Goal: Task Accomplishment & Management: Use online tool/utility

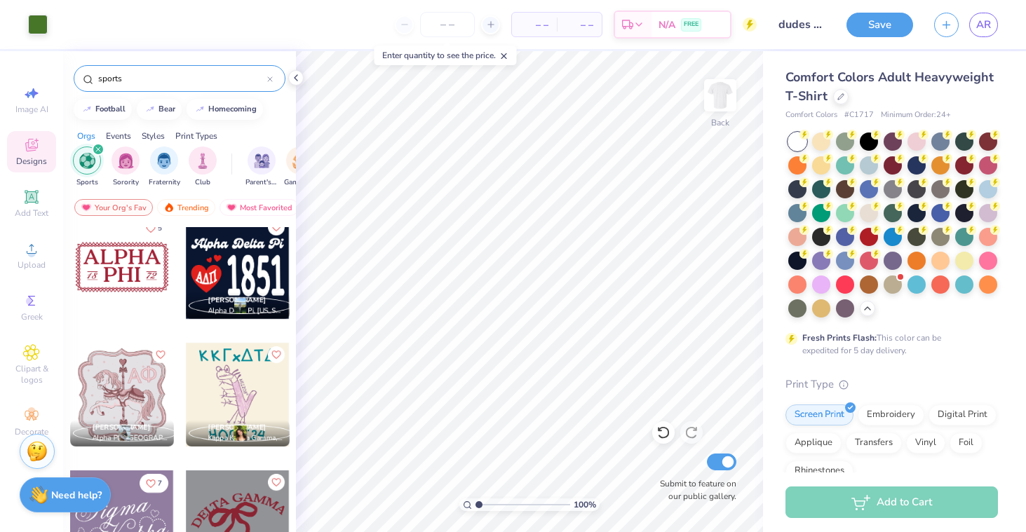
click at [140, 74] on input "sports" at bounding box center [182, 79] width 170 height 14
type input "s"
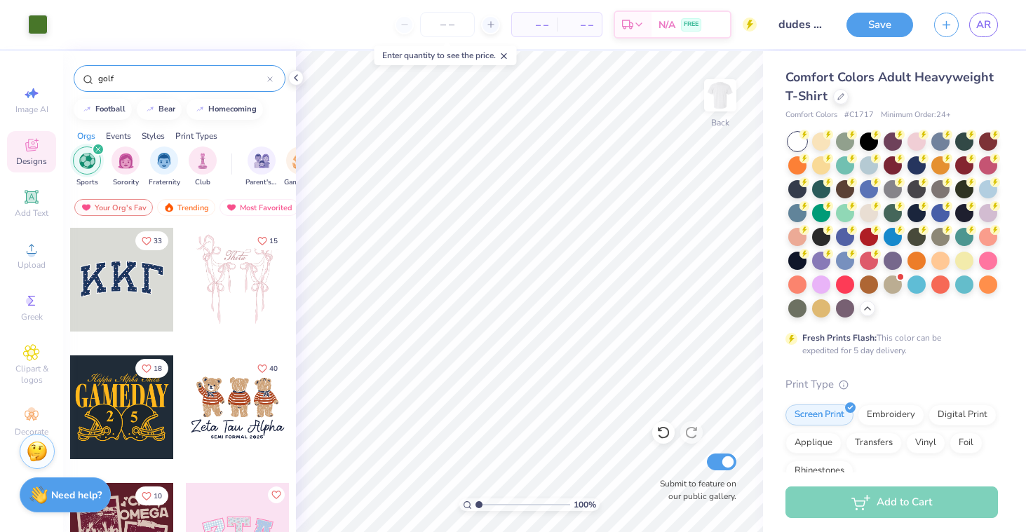
type input "golf"
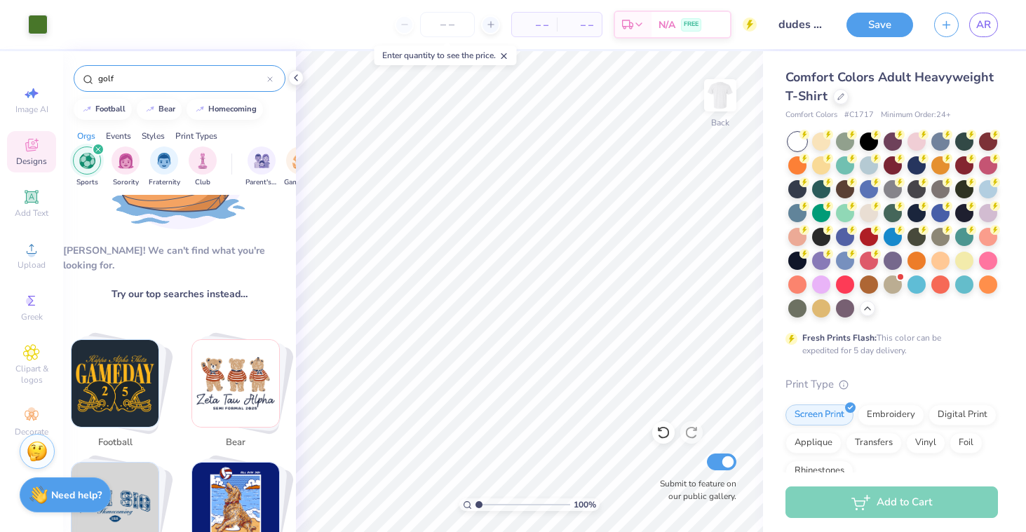
scroll to position [141, 0]
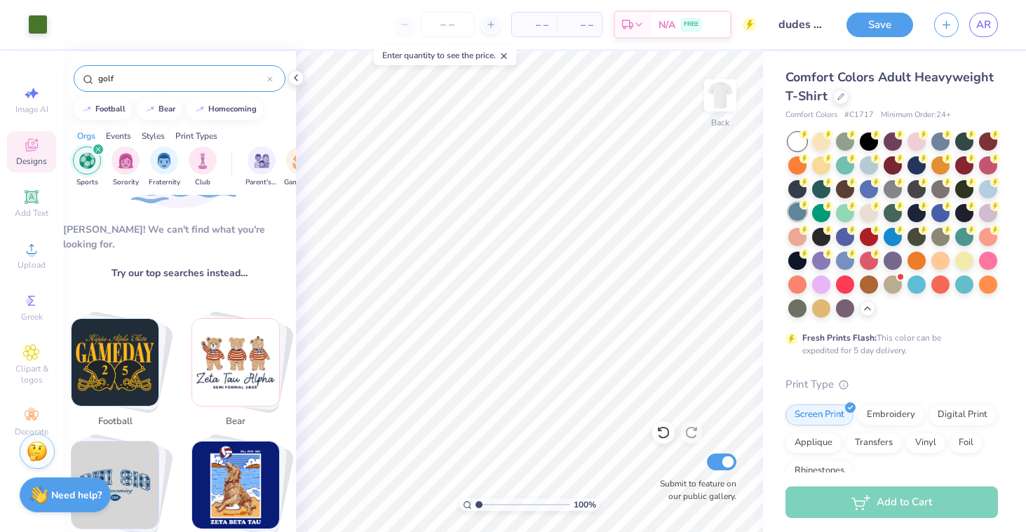
click at [798, 203] on div at bounding box center [797, 212] width 18 height 18
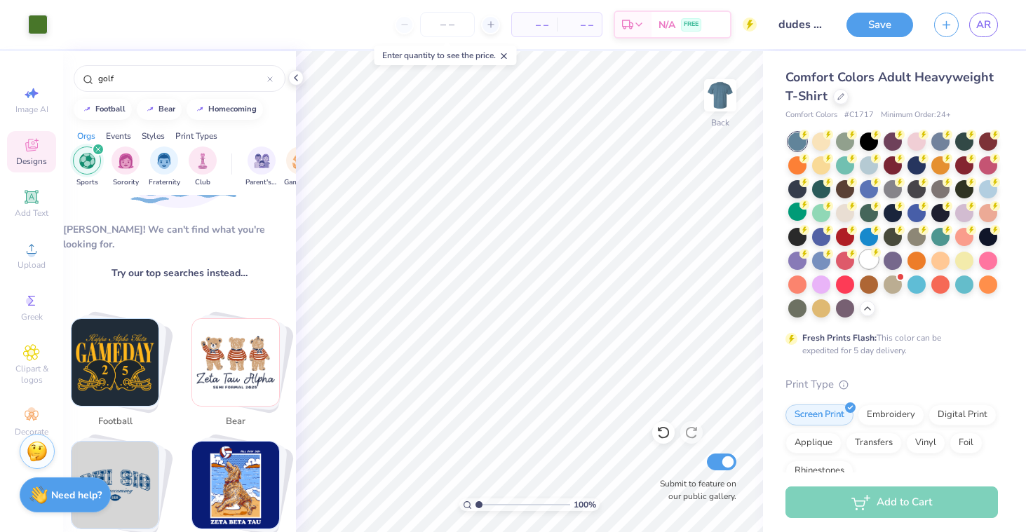
click at [866, 259] on div at bounding box center [868, 259] width 18 height 18
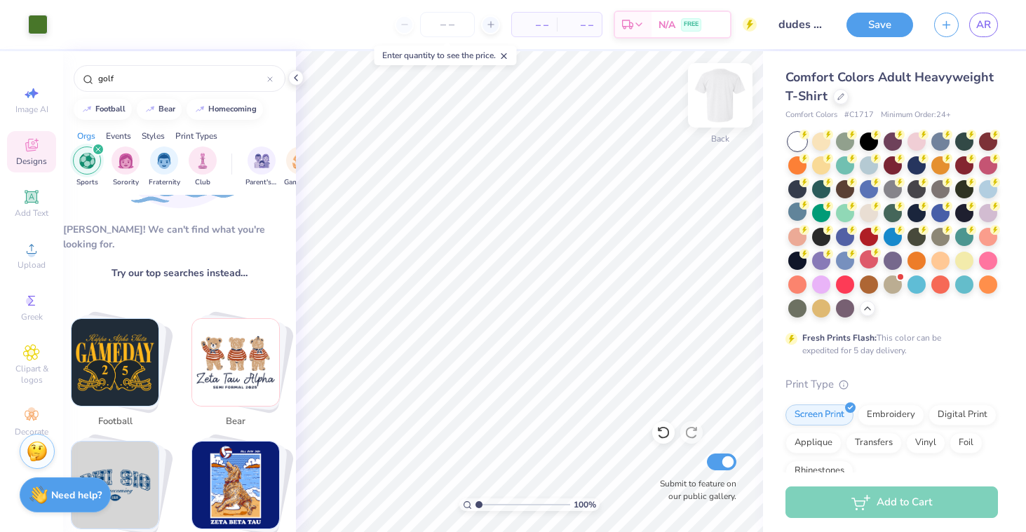
click at [710, 104] on img at bounding box center [720, 95] width 56 height 56
click at [893, 212] on div at bounding box center [892, 212] width 18 height 18
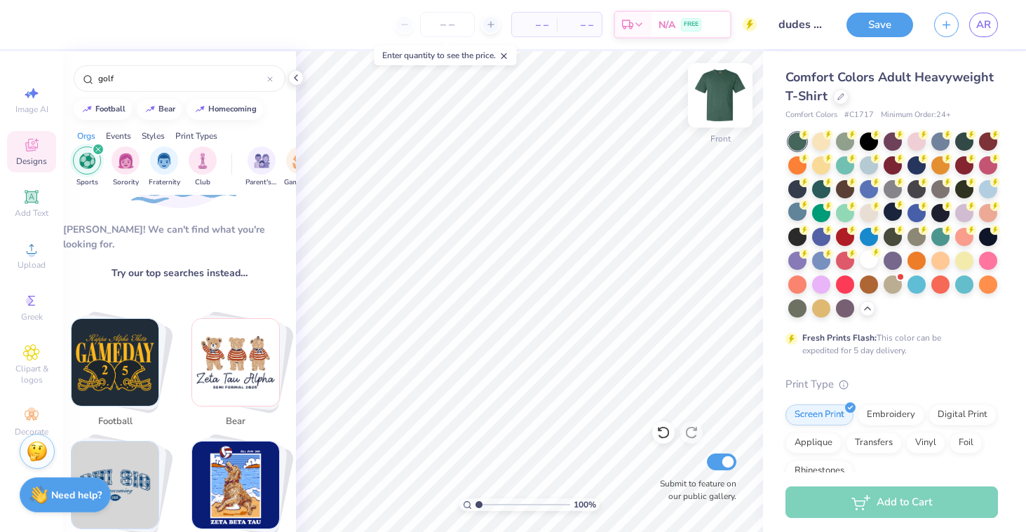
click at [730, 95] on img at bounding box center [720, 95] width 56 height 56
click at [34, 27] on div at bounding box center [38, 23] width 20 height 20
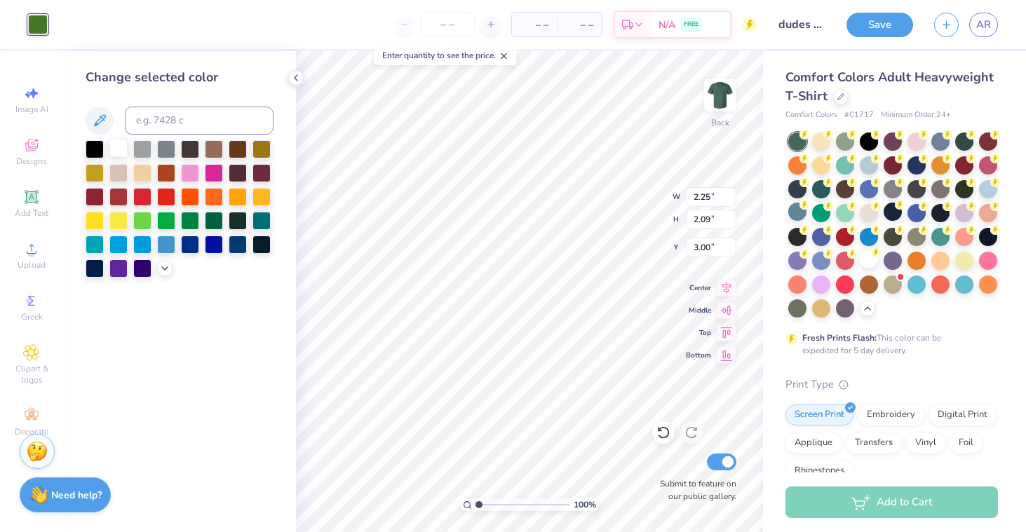
click at [115, 145] on div at bounding box center [118, 148] width 18 height 18
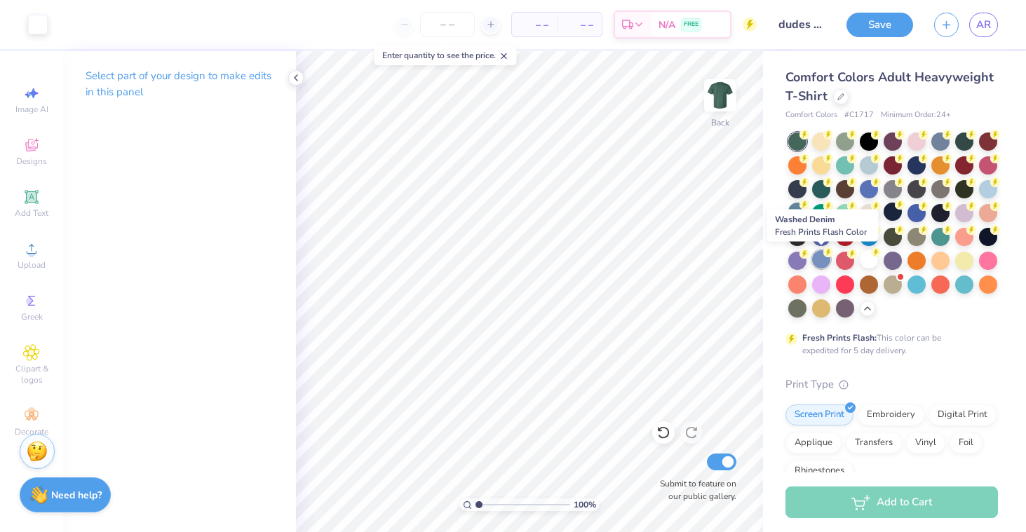
click at [825, 263] on div at bounding box center [821, 259] width 18 height 18
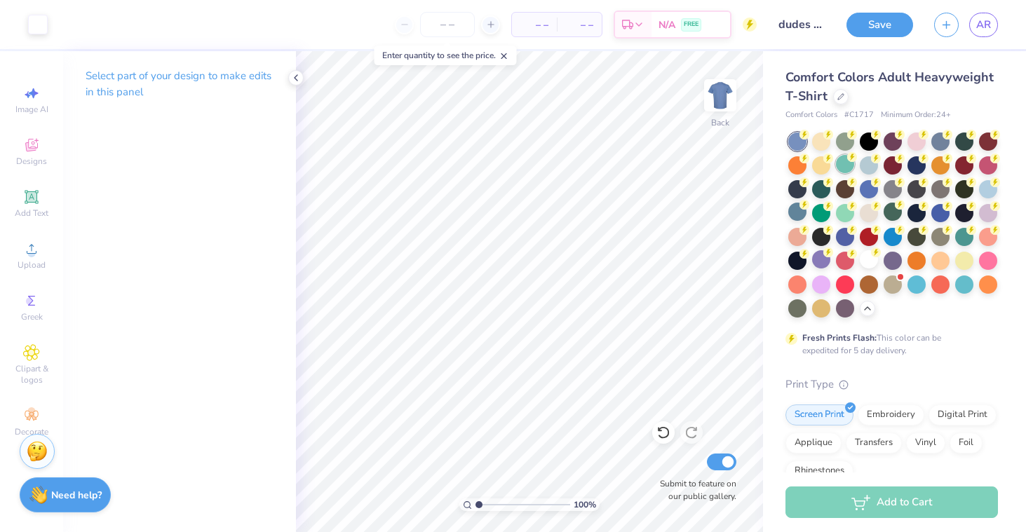
click at [847, 158] on icon at bounding box center [852, 157] width 10 height 10
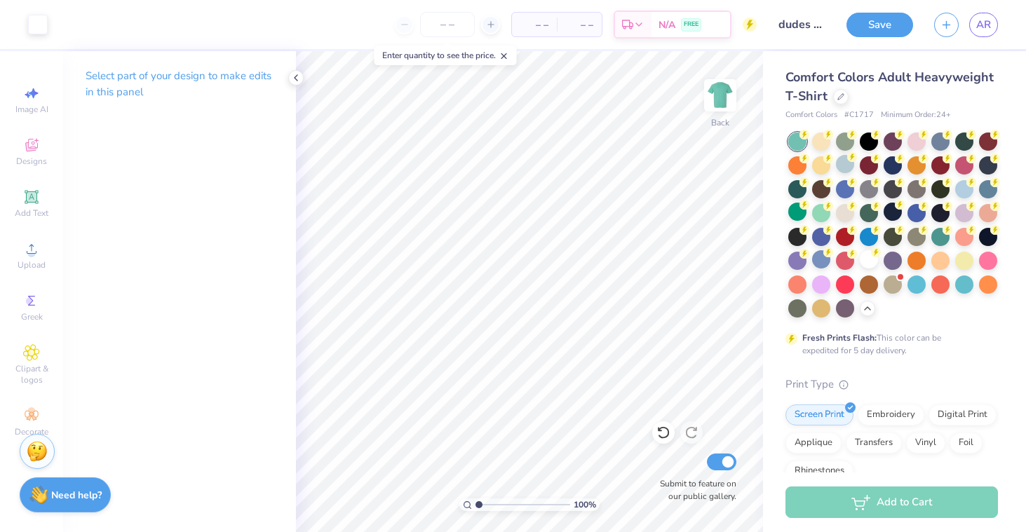
click at [845, 128] on div "Comfort Colors Adult Heavyweight T-Shirt Comfort Colors # C1717 Minimum Order: …" at bounding box center [891, 439] width 212 height 743
click at [847, 136] on icon at bounding box center [852, 133] width 10 height 10
click at [842, 212] on div at bounding box center [845, 212] width 18 height 18
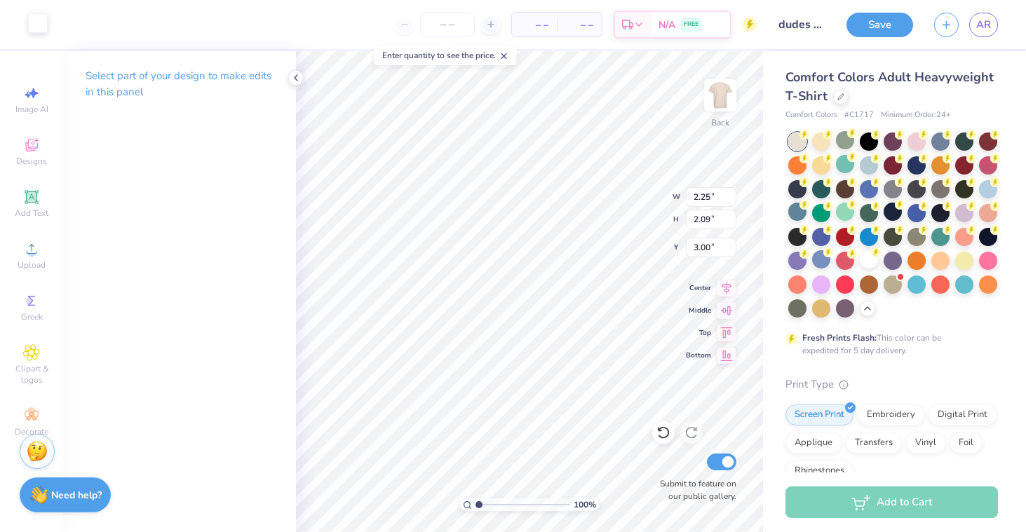
click at [34, 32] on div at bounding box center [38, 23] width 20 height 20
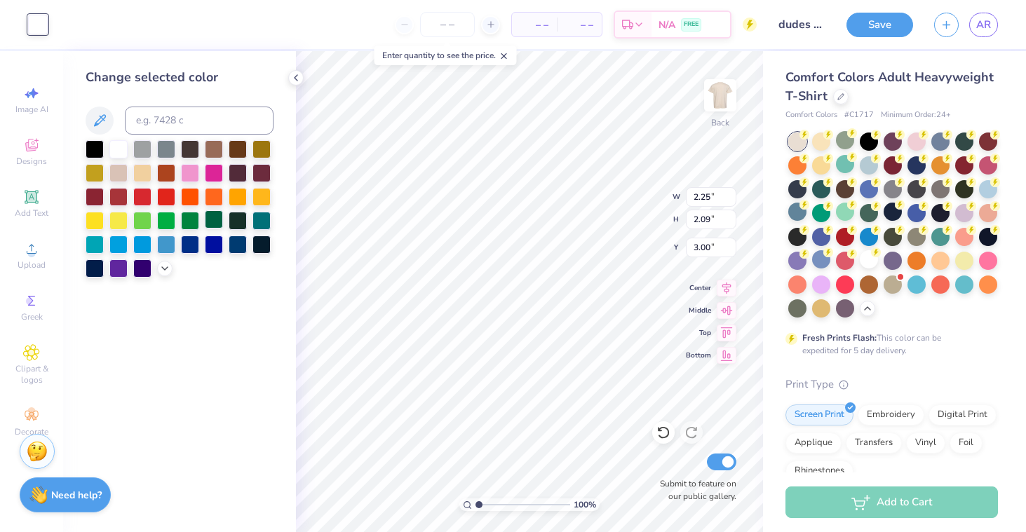
click at [214, 219] on div at bounding box center [214, 219] width 18 height 18
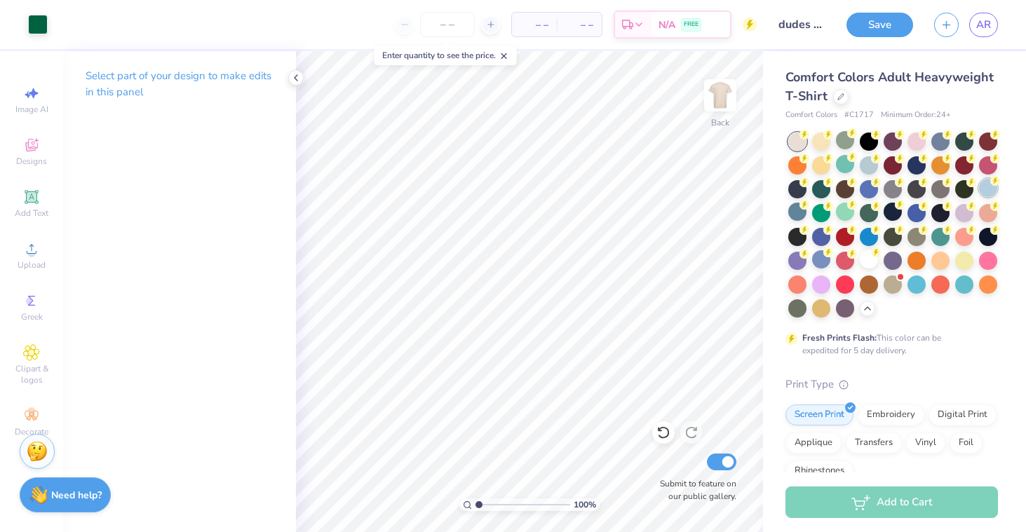
click at [988, 190] on div at bounding box center [988, 188] width 18 height 18
click at [28, 27] on div at bounding box center [38, 23] width 20 height 20
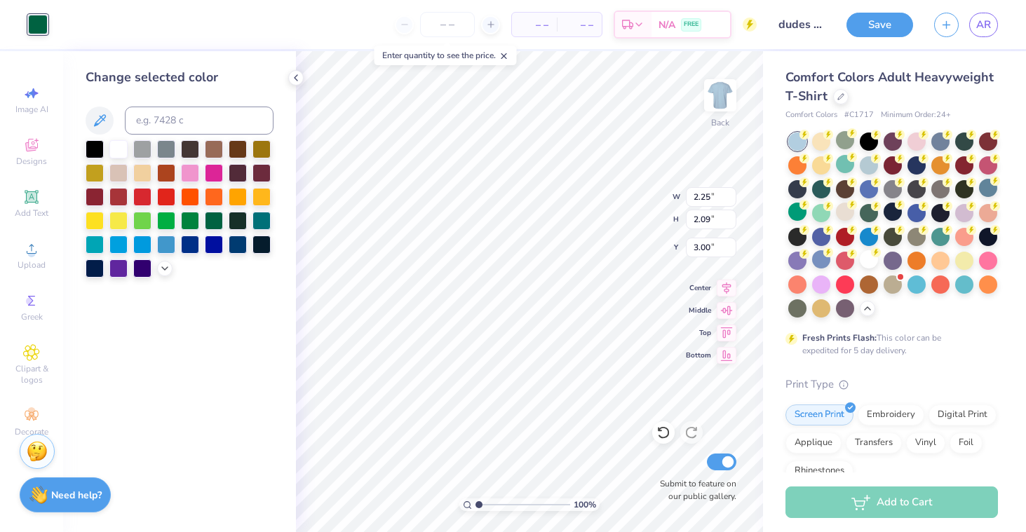
click at [112, 136] on div "Change selected color" at bounding box center [180, 173] width 188 height 210
click at [118, 147] on div at bounding box center [118, 148] width 18 height 18
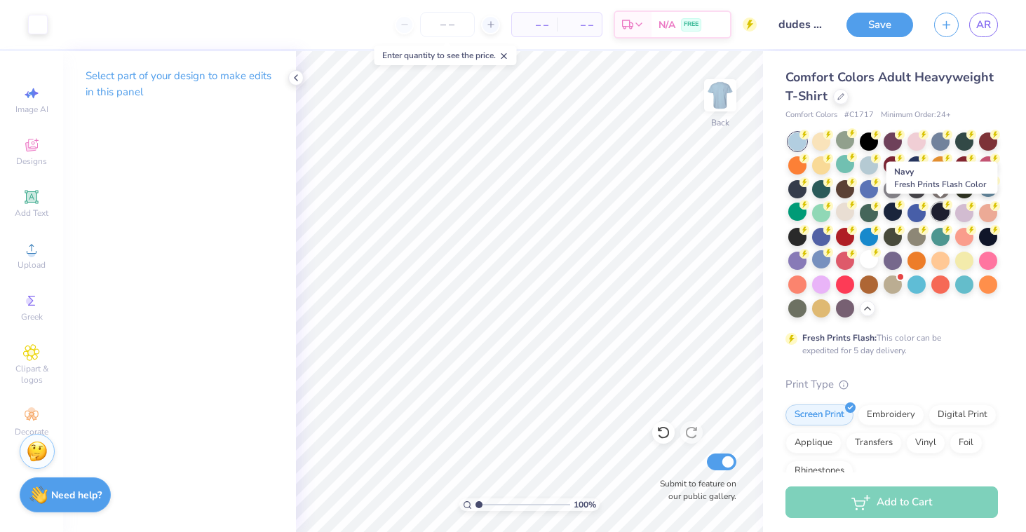
click at [944, 210] on div at bounding box center [940, 212] width 18 height 18
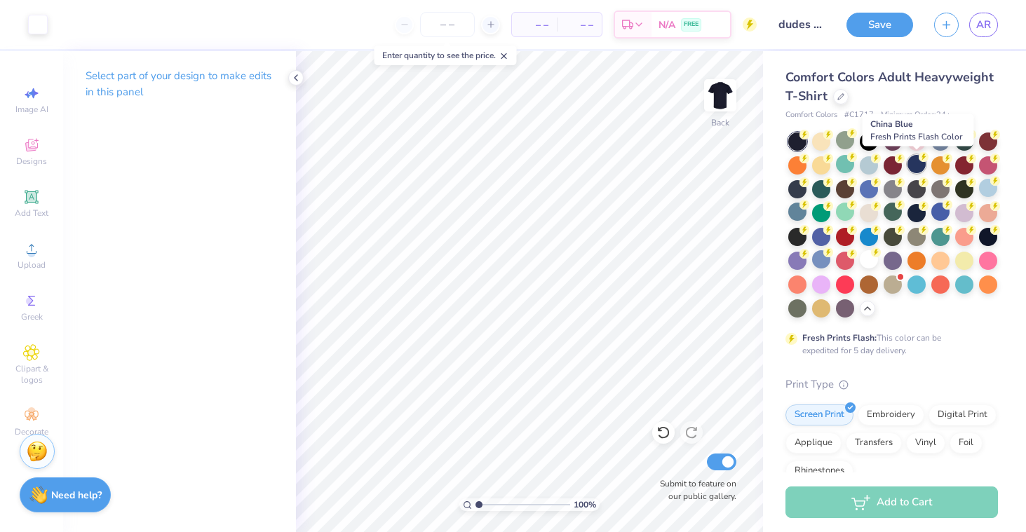
click at [914, 165] on div at bounding box center [916, 164] width 18 height 18
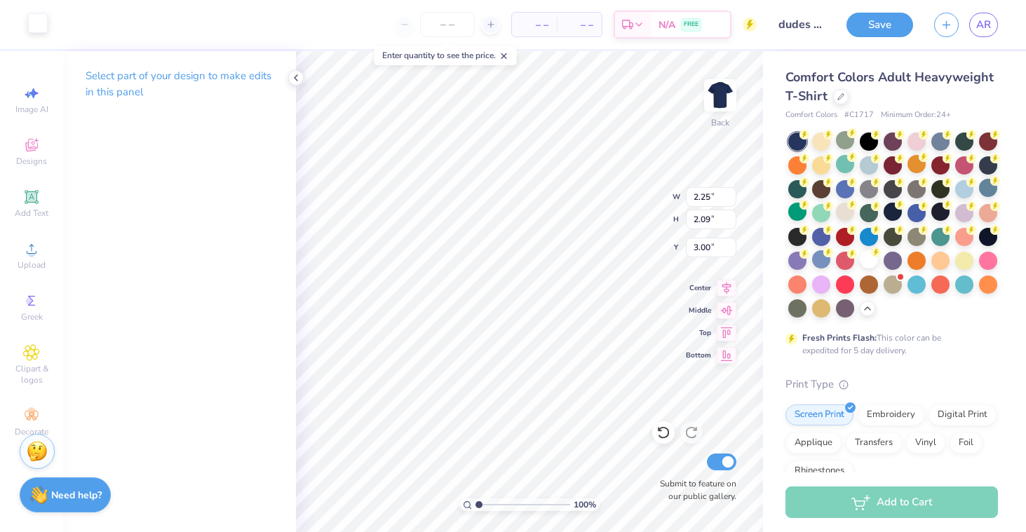
click at [41, 25] on div at bounding box center [38, 23] width 20 height 20
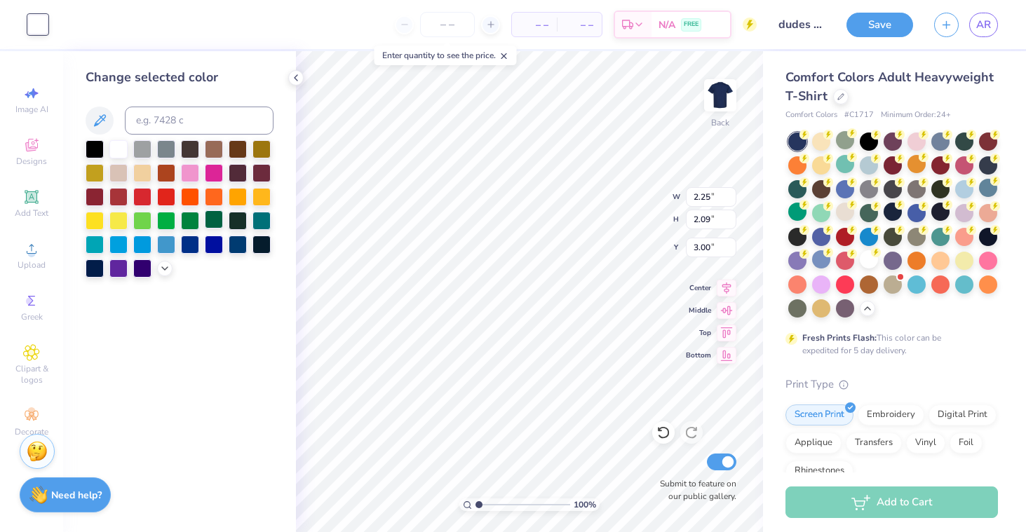
click at [214, 221] on div at bounding box center [214, 219] width 18 height 18
click at [873, 259] on div at bounding box center [868, 259] width 18 height 18
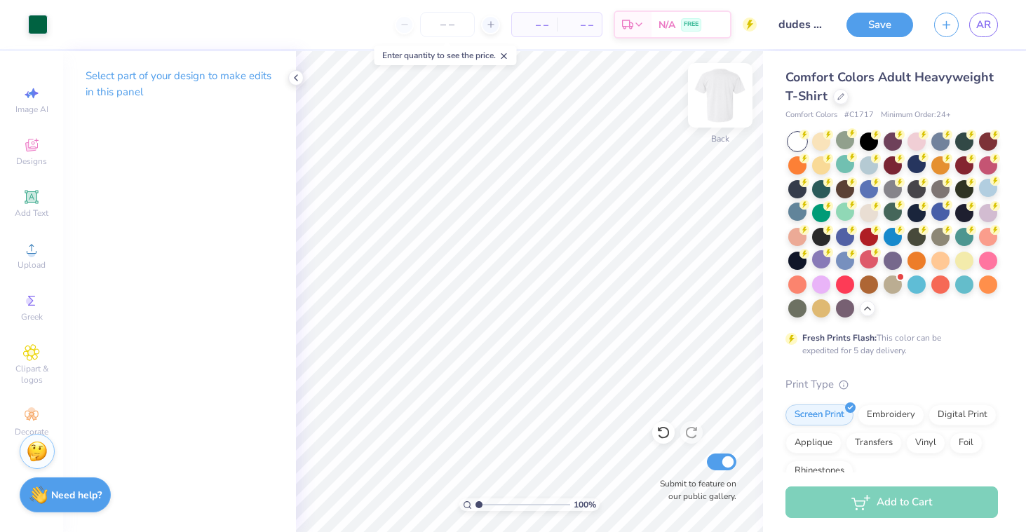
click at [721, 86] on img at bounding box center [720, 95] width 56 height 56
click at [709, 88] on img at bounding box center [720, 95] width 56 height 56
click at [725, 95] on img at bounding box center [720, 95] width 56 height 56
click at [25, 260] on span "Upload" at bounding box center [32, 264] width 28 height 11
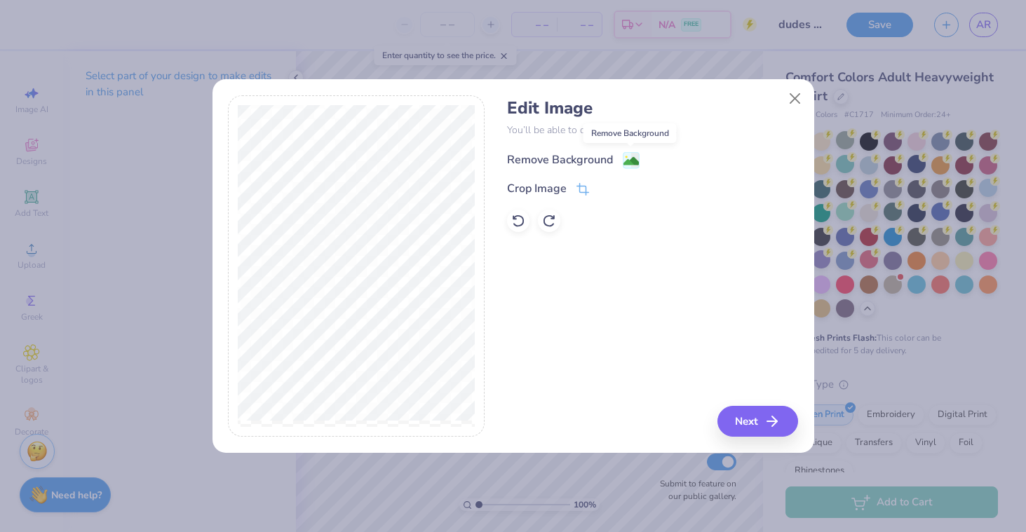
click at [628, 158] on image at bounding box center [630, 161] width 15 height 15
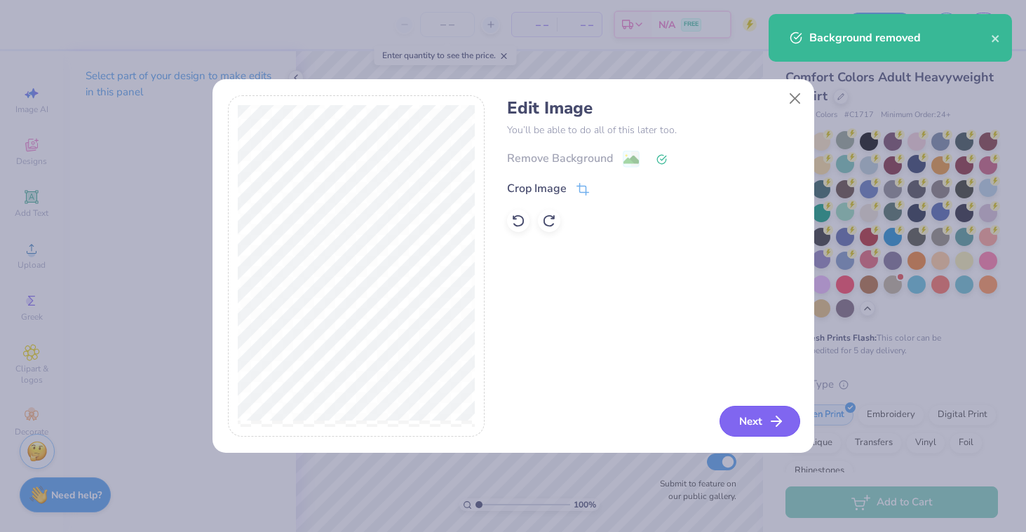
click at [747, 416] on button "Next" at bounding box center [759, 421] width 81 height 31
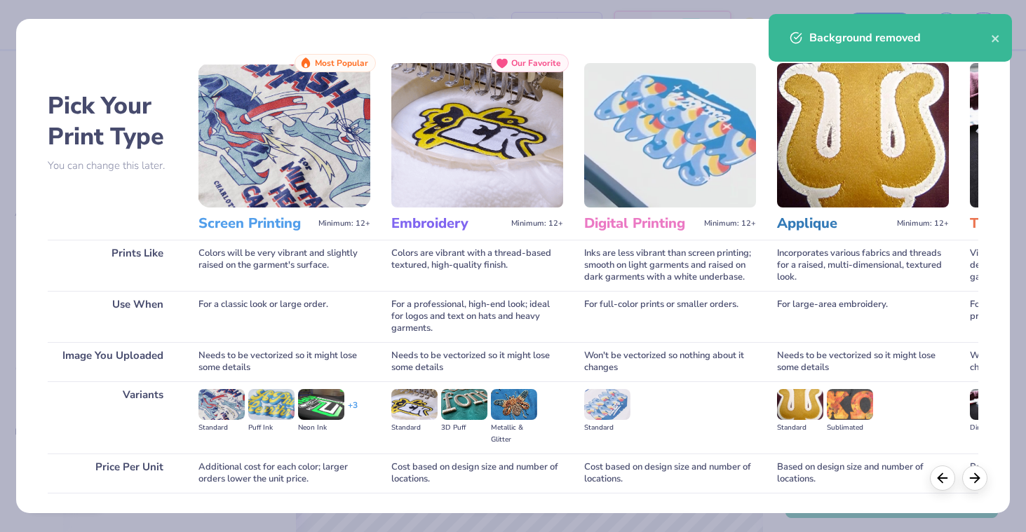
scroll to position [97, 0]
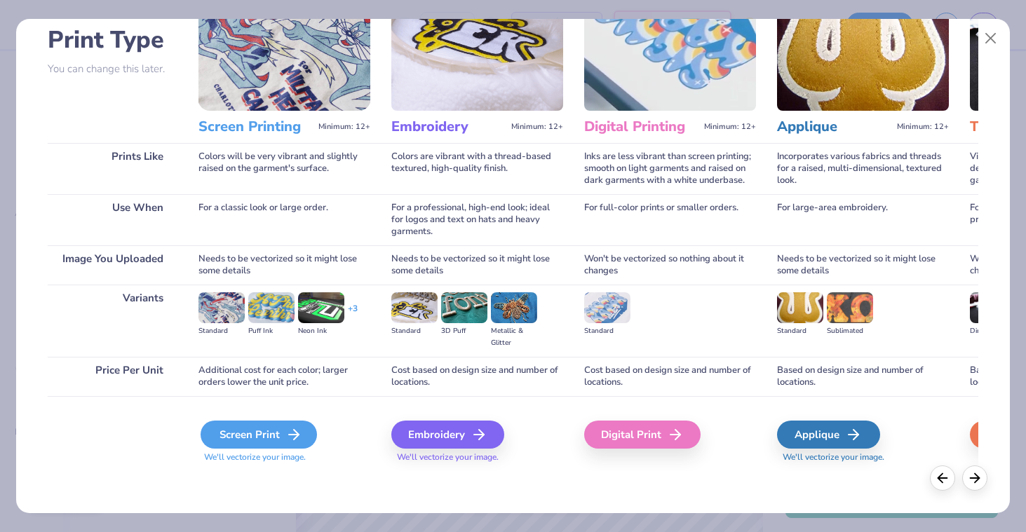
click at [253, 439] on div "Screen Print" at bounding box center [258, 435] width 116 height 28
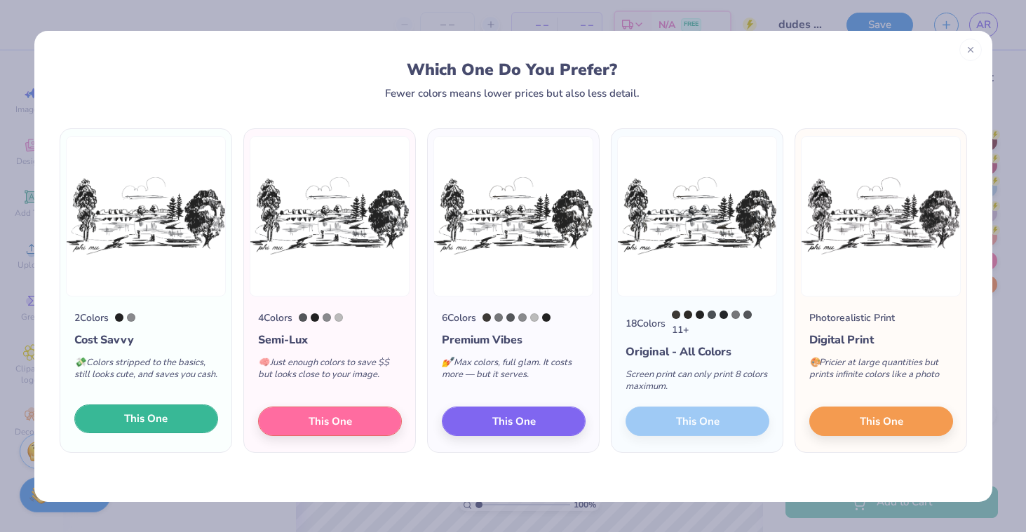
click at [153, 429] on button "This One" at bounding box center [146, 419] width 144 height 29
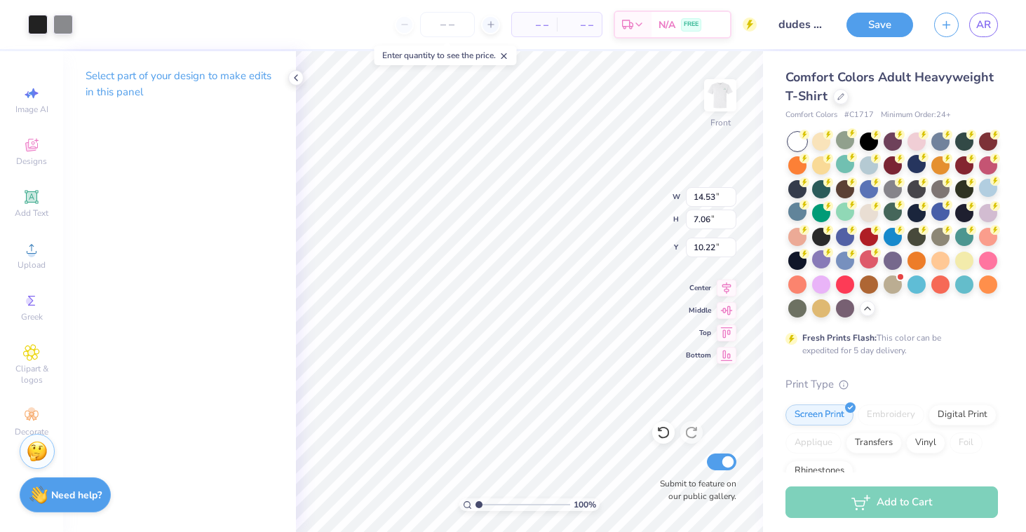
type input "12.35"
type input "5.99"
type input "4.50"
type input "14.08"
type input "6.83"
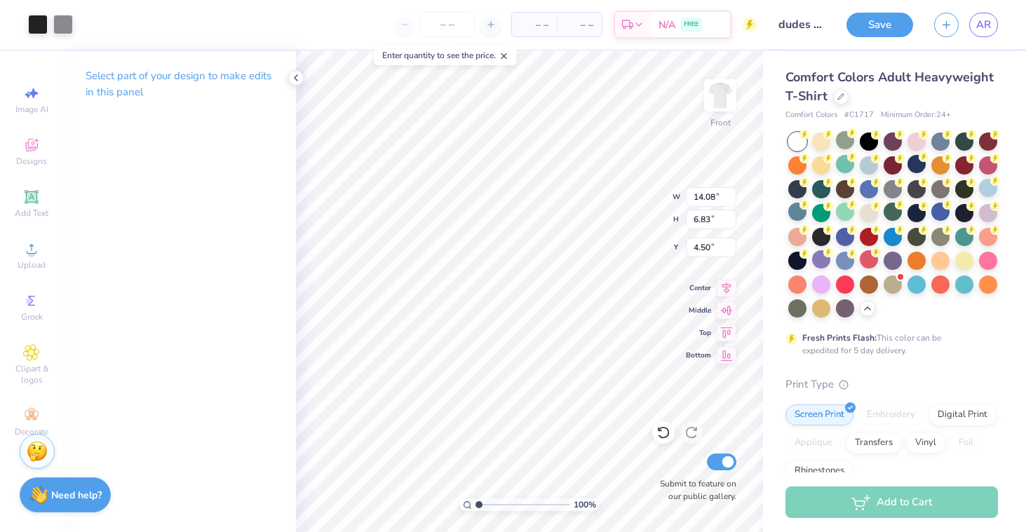
type input "5.29"
click at [32, 22] on div at bounding box center [38, 23] width 20 height 20
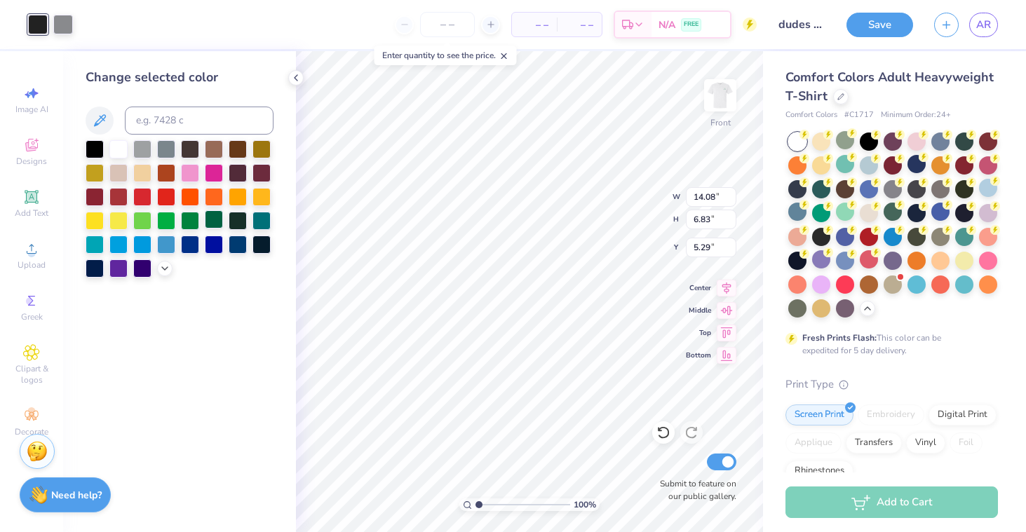
click at [217, 221] on div at bounding box center [214, 219] width 18 height 18
click at [55, 18] on div at bounding box center [63, 23] width 20 height 20
click at [185, 223] on div at bounding box center [190, 219] width 18 height 18
click at [161, 273] on div at bounding box center [164, 266] width 15 height 15
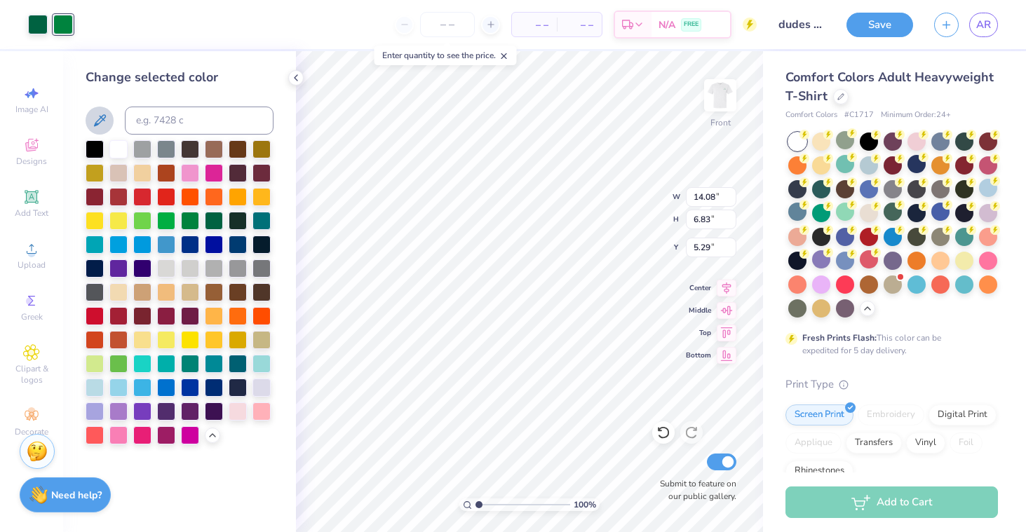
click at [100, 121] on icon at bounding box center [99, 120] width 17 height 17
click at [203, 95] on div "Change selected color" at bounding box center [180, 256] width 188 height 376
click at [197, 112] on input at bounding box center [199, 121] width 149 height 28
click at [138, 121] on input "37583F" at bounding box center [199, 121] width 149 height 28
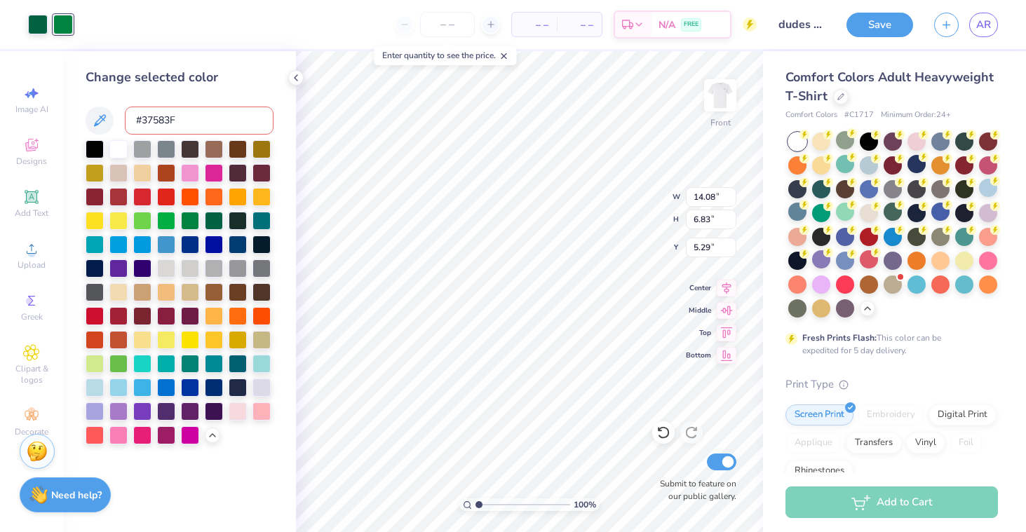
type input "#37583F"
click at [179, 115] on input "#37583F" at bounding box center [199, 121] width 149 height 28
click at [224, 60] on div "Change selected color #37583F" at bounding box center [179, 291] width 233 height 481
drag, startPoint x: 177, startPoint y: 118, endPoint x: 122, endPoint y: 116, distance: 54.8
click at [122, 116] on div "#37583F" at bounding box center [180, 121] width 188 height 28
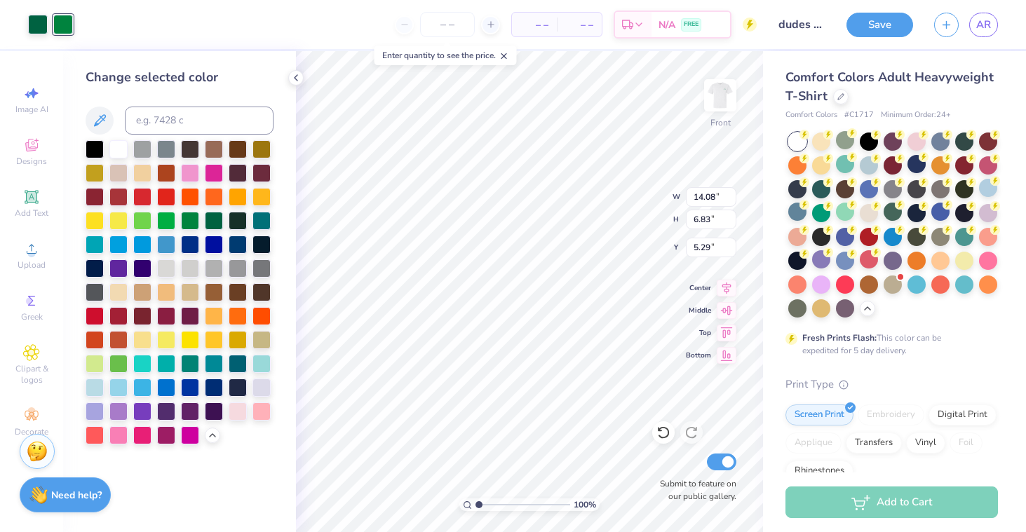
click at [187, 81] on div "Change selected color" at bounding box center [180, 77] width 188 height 19
click at [96, 118] on icon at bounding box center [99, 120] width 17 height 17
click at [93, 114] on icon at bounding box center [99, 120] width 17 height 17
click at [96, 116] on icon at bounding box center [99, 120] width 17 height 17
click at [107, 123] on icon at bounding box center [99, 120] width 17 height 17
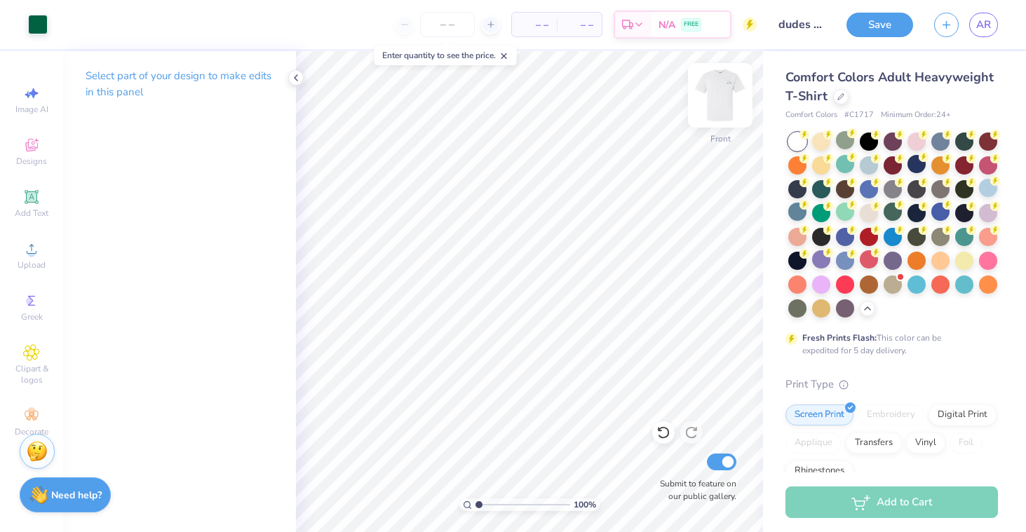
click at [707, 98] on img at bounding box center [720, 95] width 56 height 56
click at [730, 94] on img at bounding box center [720, 95] width 56 height 56
click at [730, 100] on img at bounding box center [720, 95] width 56 height 56
click at [729, 99] on img at bounding box center [720, 95] width 56 height 56
type input "6.24"
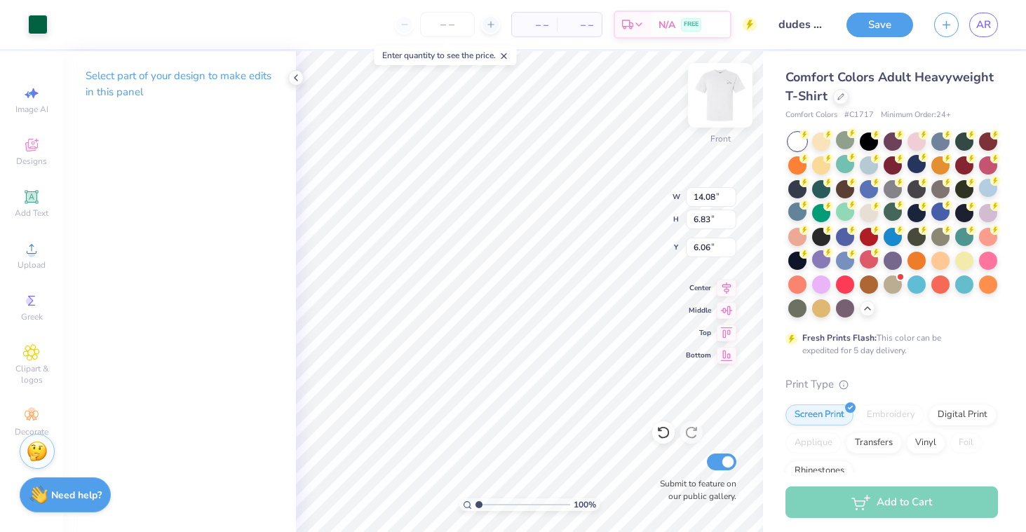
type input "6.06"
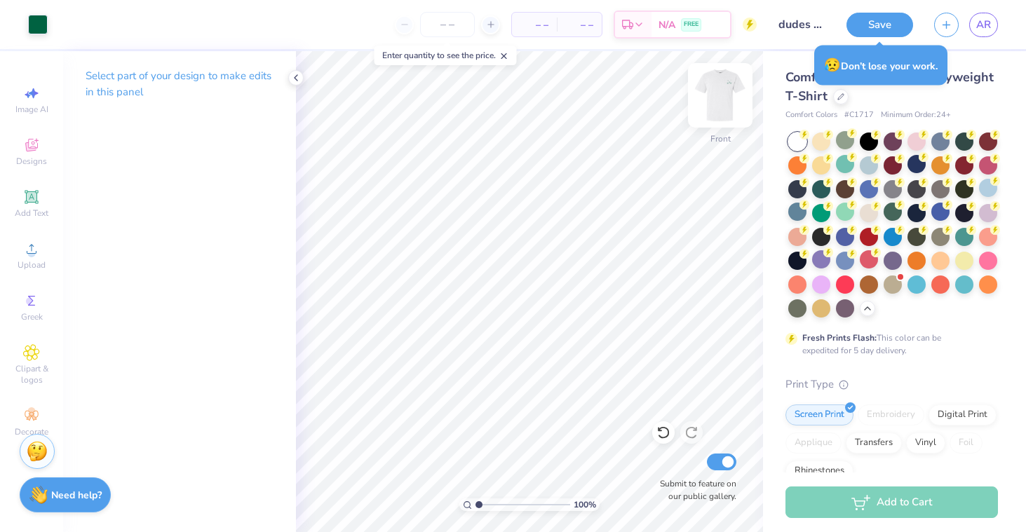
click at [732, 102] on img at bounding box center [720, 95] width 56 height 56
click at [727, 100] on img at bounding box center [720, 95] width 56 height 56
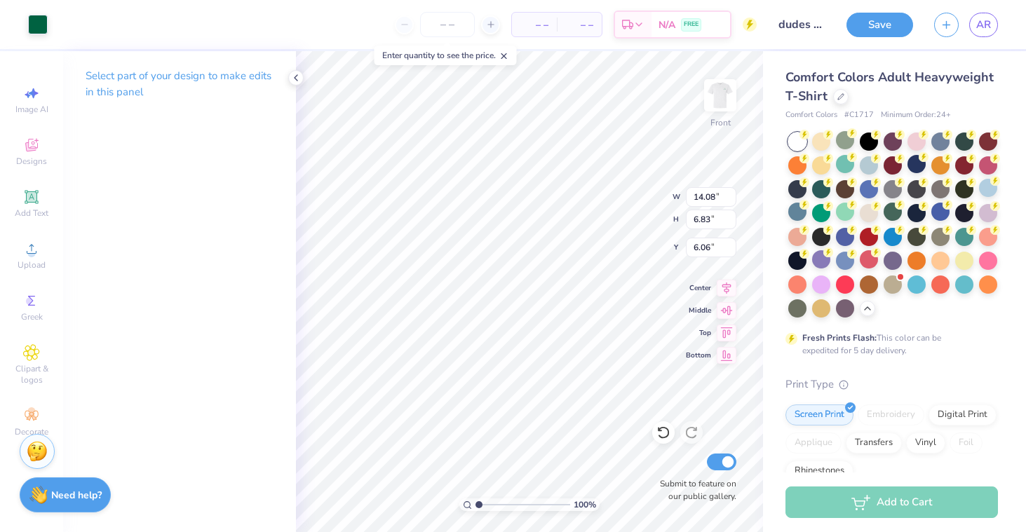
type input "6.92"
type input "6.28"
type input "5.02"
type input "6.20"
click at [720, 100] on img at bounding box center [720, 95] width 56 height 56
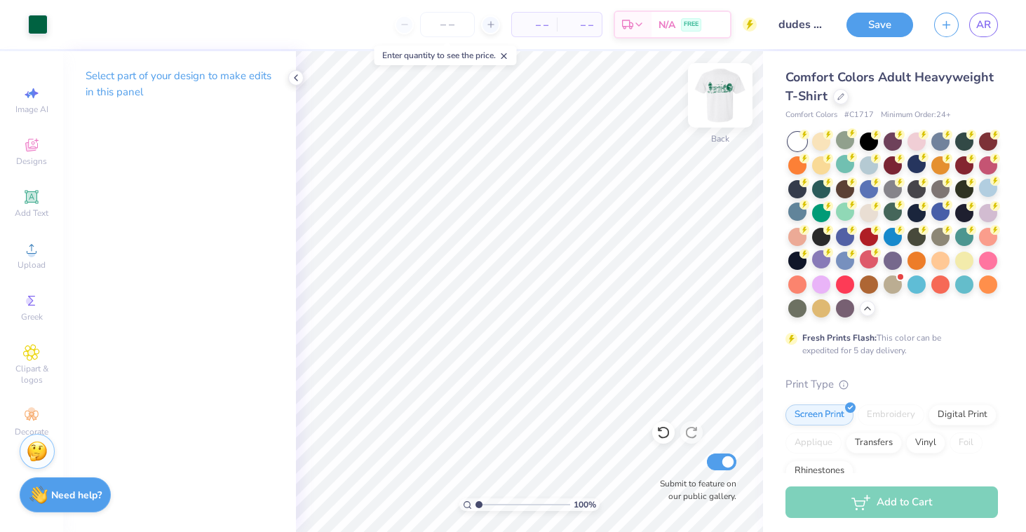
click at [725, 109] on img at bounding box center [720, 95] width 56 height 56
click at [726, 108] on img at bounding box center [720, 95] width 56 height 56
click at [21, 253] on div "Upload" at bounding box center [31, 255] width 49 height 41
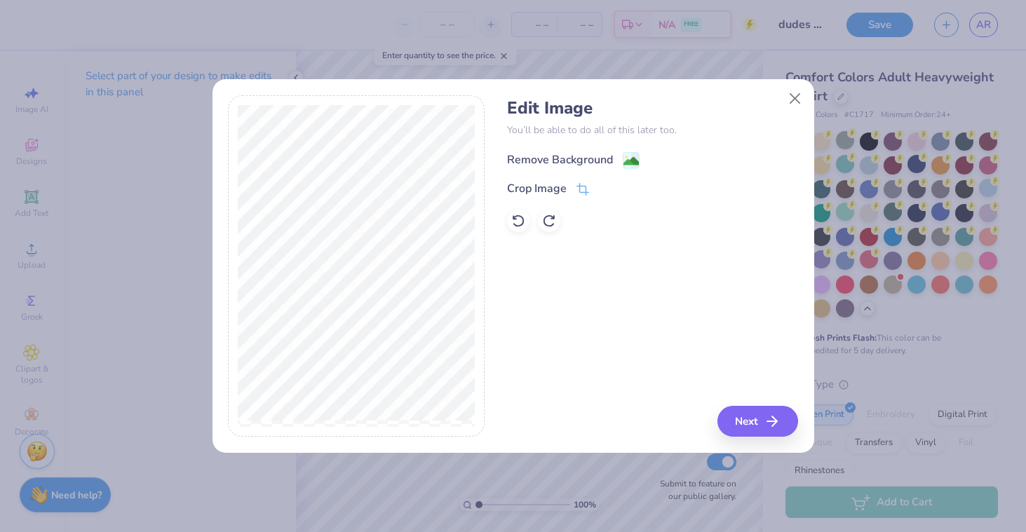
click at [634, 151] on span at bounding box center [631, 160] width 17 height 18
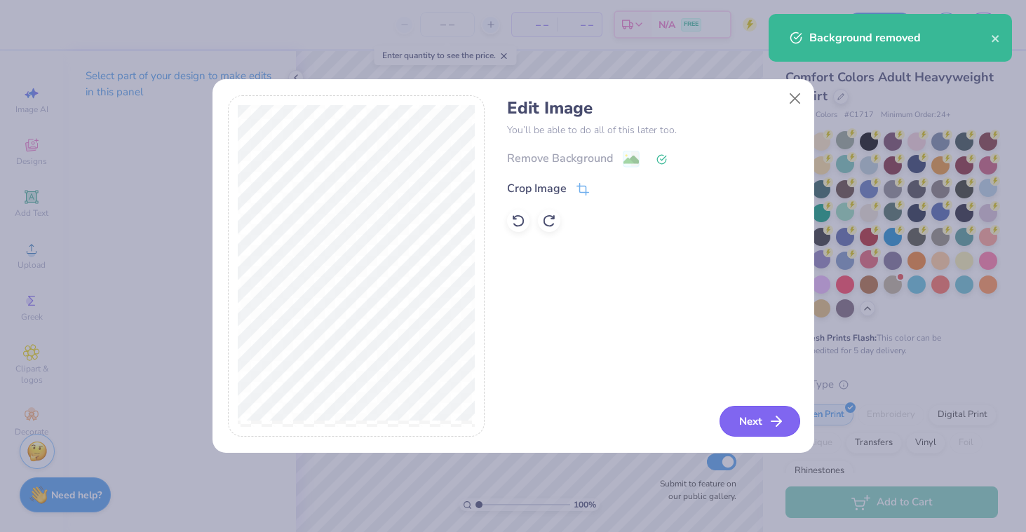
click at [751, 424] on button "Next" at bounding box center [759, 421] width 81 height 31
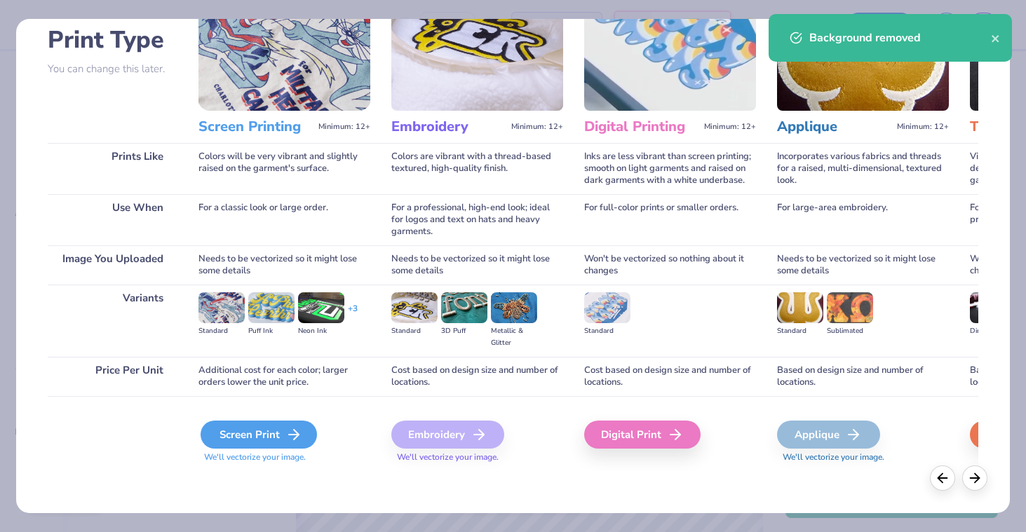
click at [265, 434] on div "Screen Print" at bounding box center [258, 435] width 116 height 28
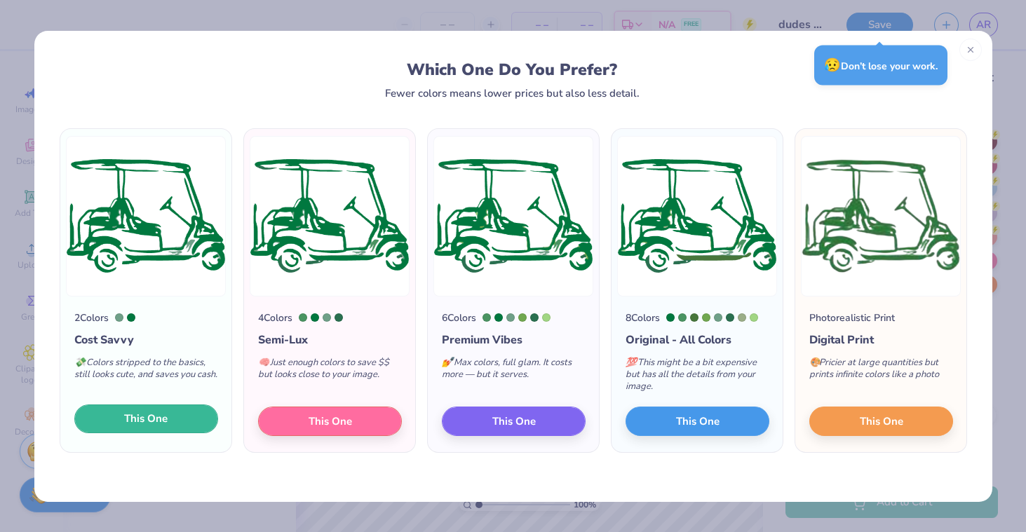
click at [154, 423] on span "This One" at bounding box center [145, 419] width 43 height 16
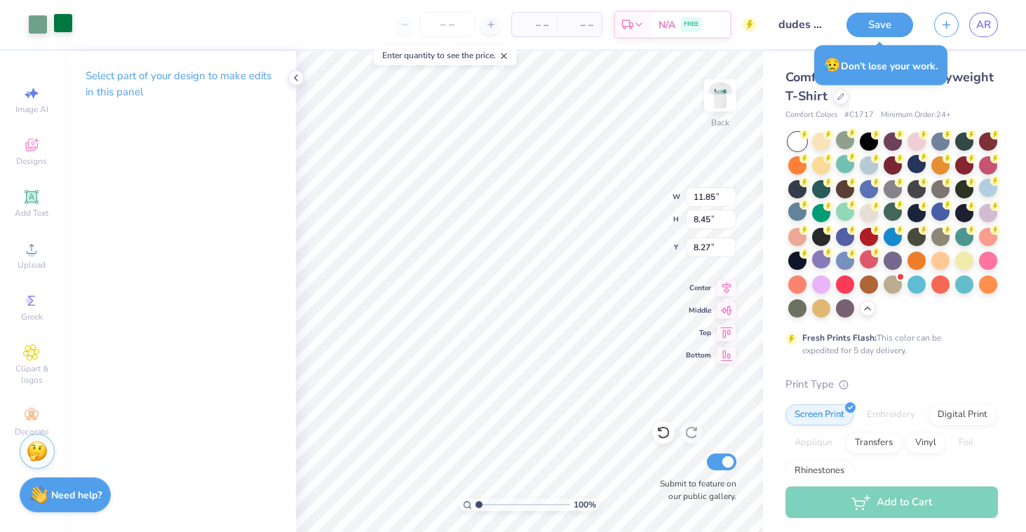
click at [67, 17] on div at bounding box center [63, 23] width 20 height 20
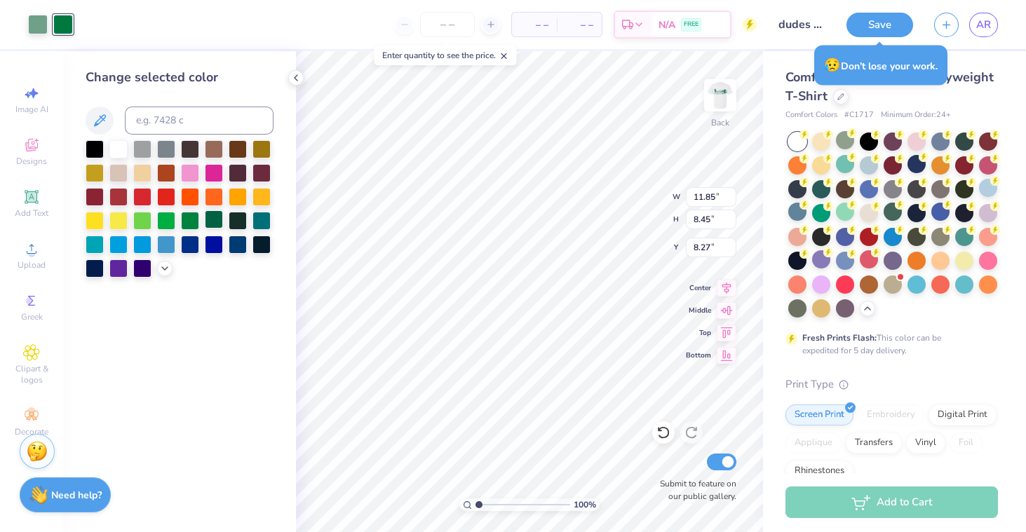
click at [212, 222] on div at bounding box center [214, 219] width 18 height 18
click at [32, 23] on div at bounding box center [38, 23] width 20 height 20
click at [212, 217] on div at bounding box center [214, 219] width 18 height 18
type input "2.95"
type input "2.10"
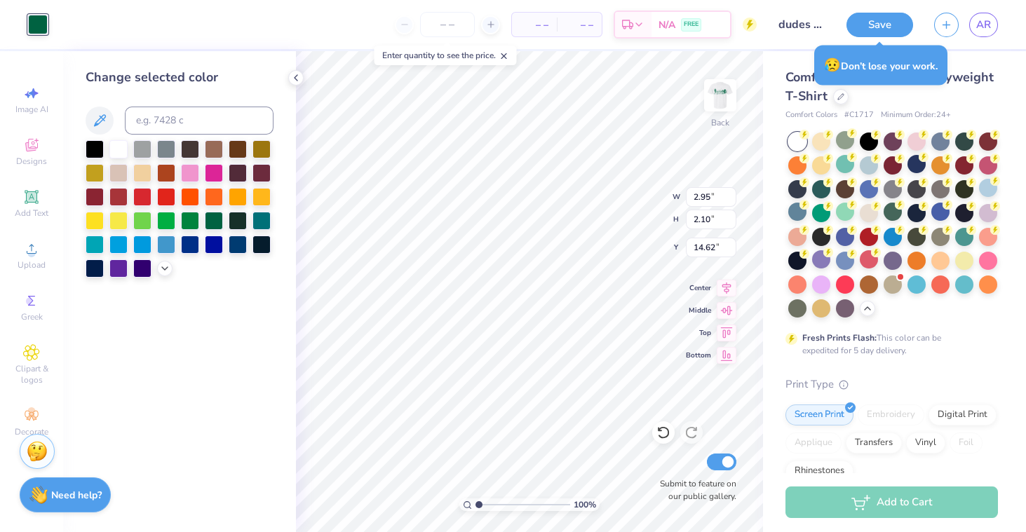
type input "3.00"
type input "3.65"
type input "2.61"
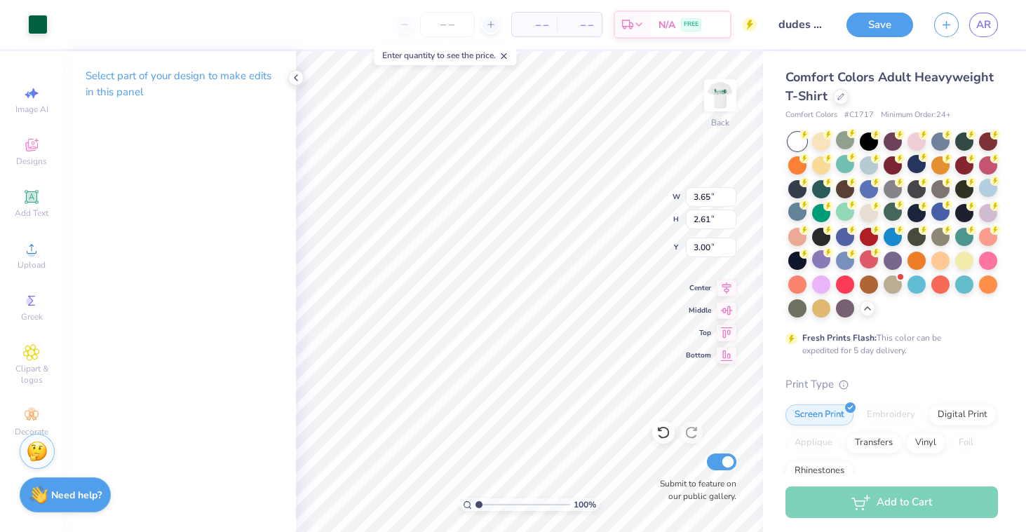
type input "2.74"
type input "1.95"
type input "3.65"
type input "2.51"
type input "1.79"
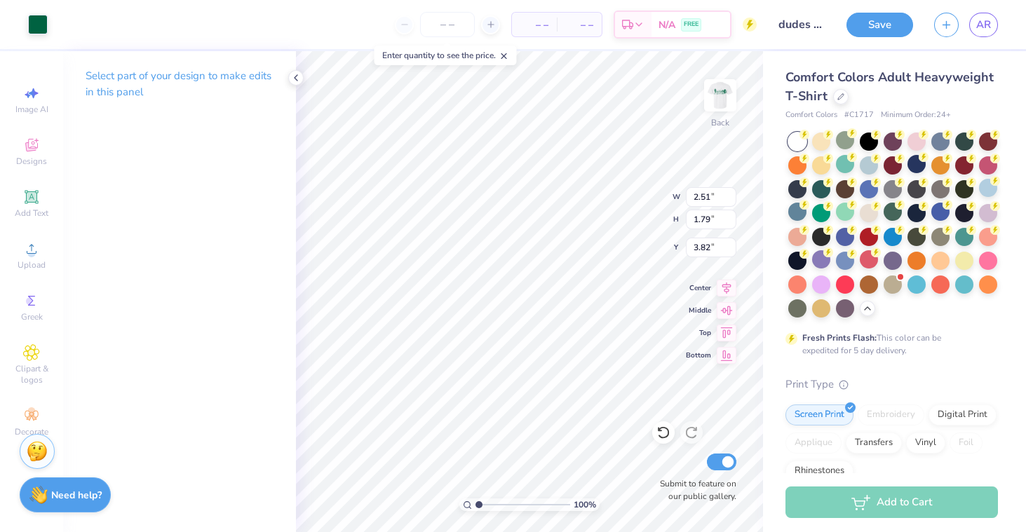
type input "3.40"
type input "3.55"
click at [712, 123] on div at bounding box center [720, 95] width 64 height 64
click at [713, 116] on img at bounding box center [720, 95] width 56 height 56
type input "3.07"
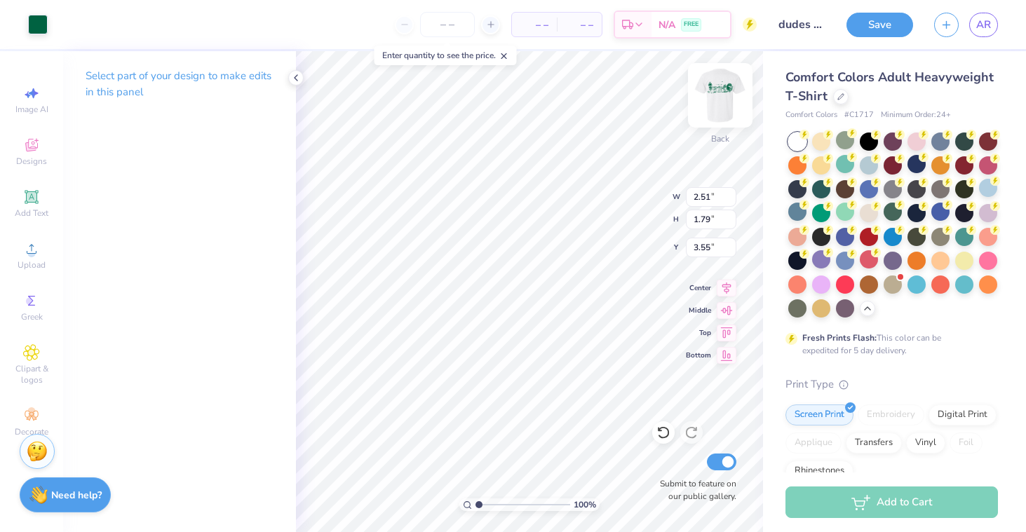
type input "2.19"
type input "2.69"
type input "1.92"
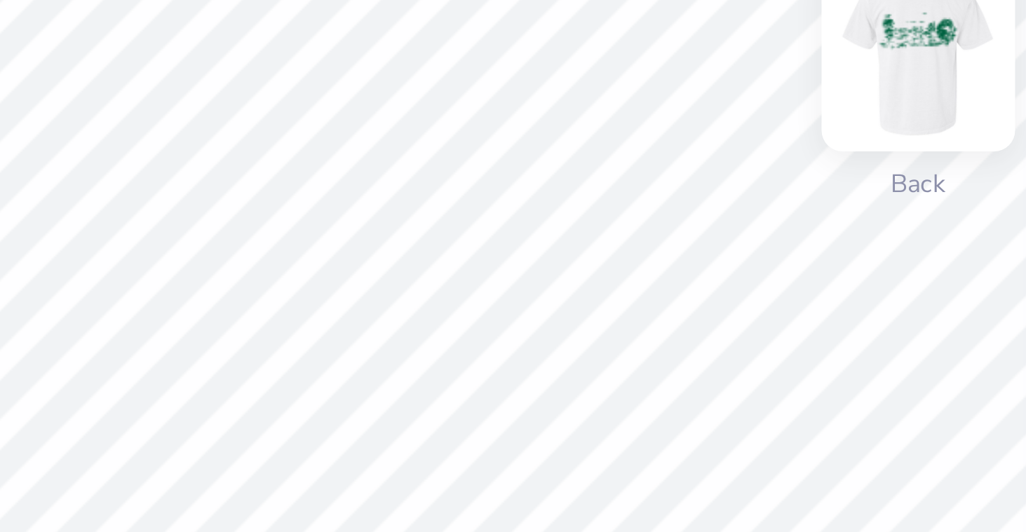
click at [714, 92] on img at bounding box center [720, 95] width 56 height 56
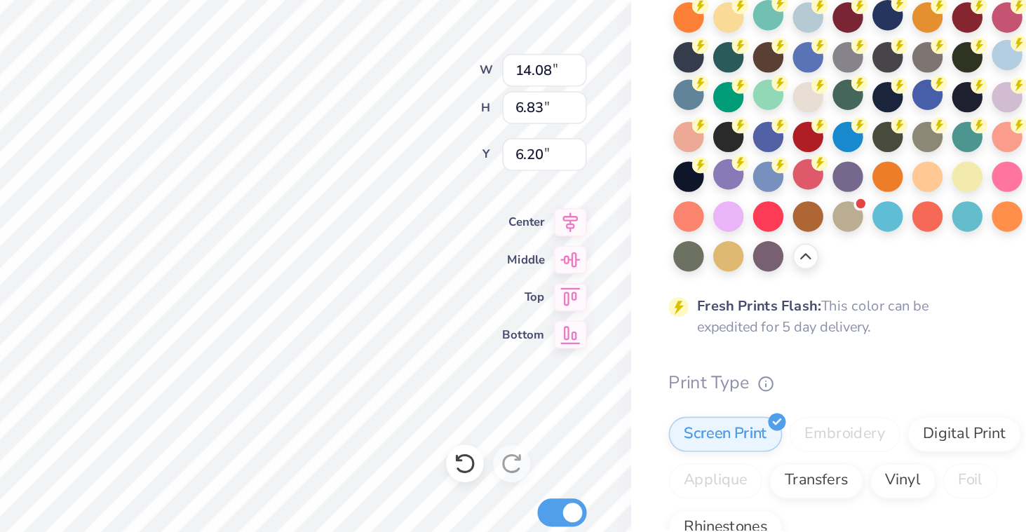
scroll to position [0, 0]
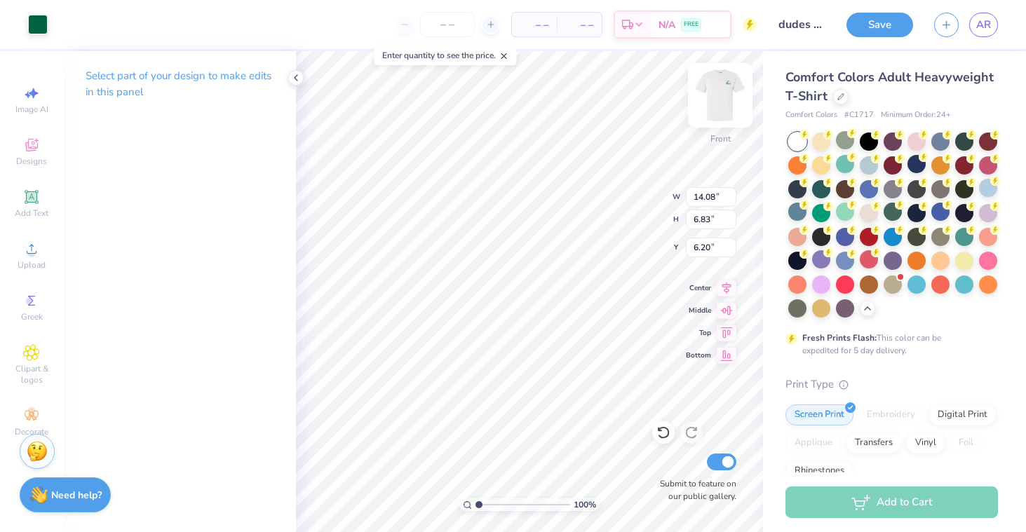
click at [717, 95] on img at bounding box center [720, 95] width 56 height 56
click at [29, 250] on circle at bounding box center [31, 254] width 8 height 8
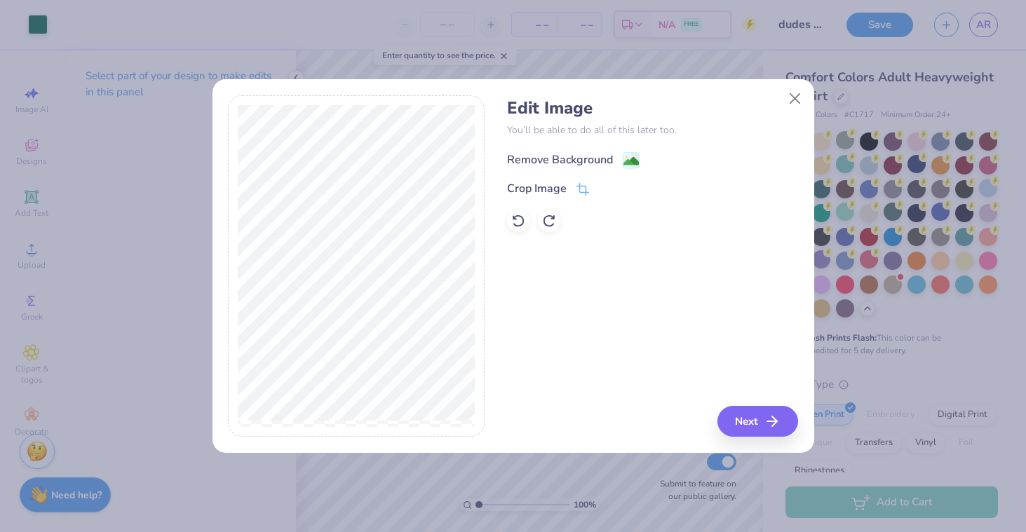
click at [630, 158] on image at bounding box center [630, 161] width 15 height 15
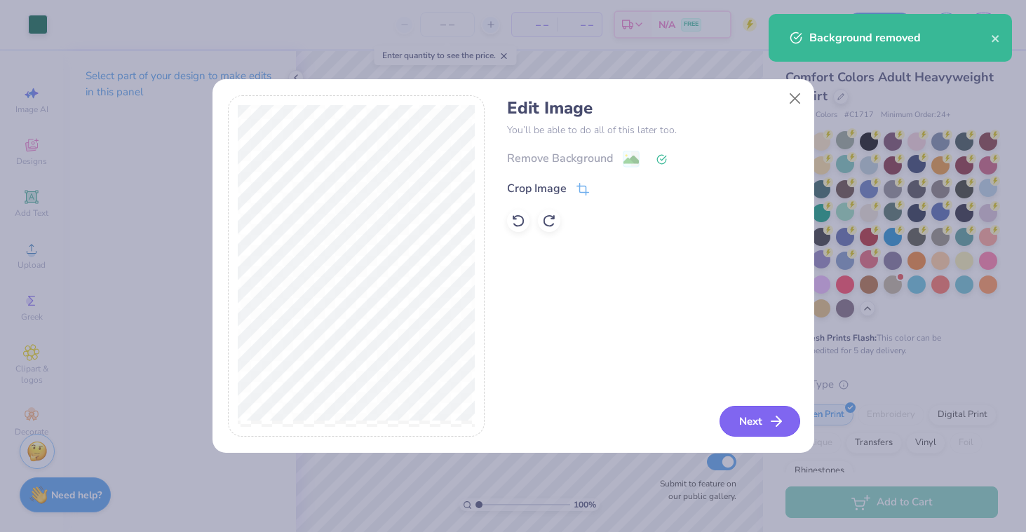
click at [752, 426] on button "Next" at bounding box center [759, 421] width 81 height 31
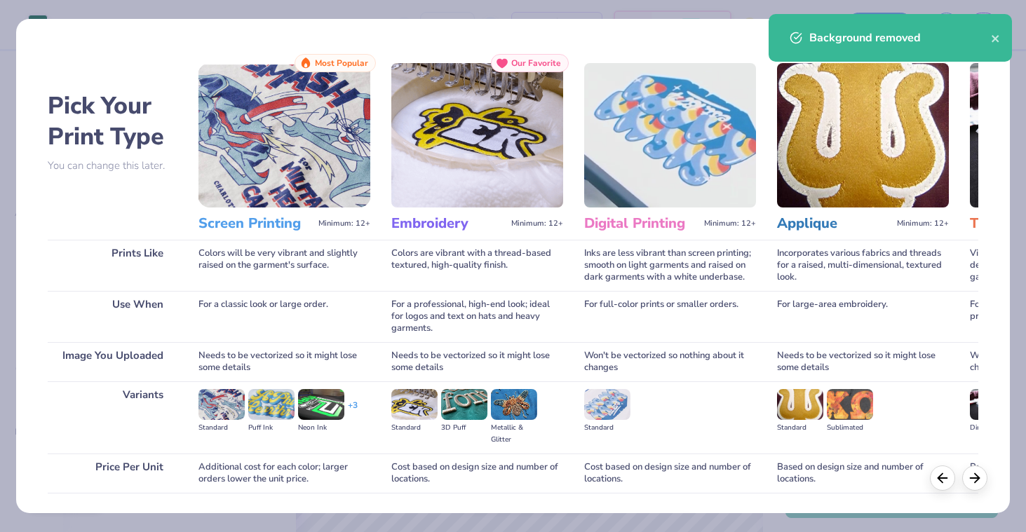
scroll to position [97, 0]
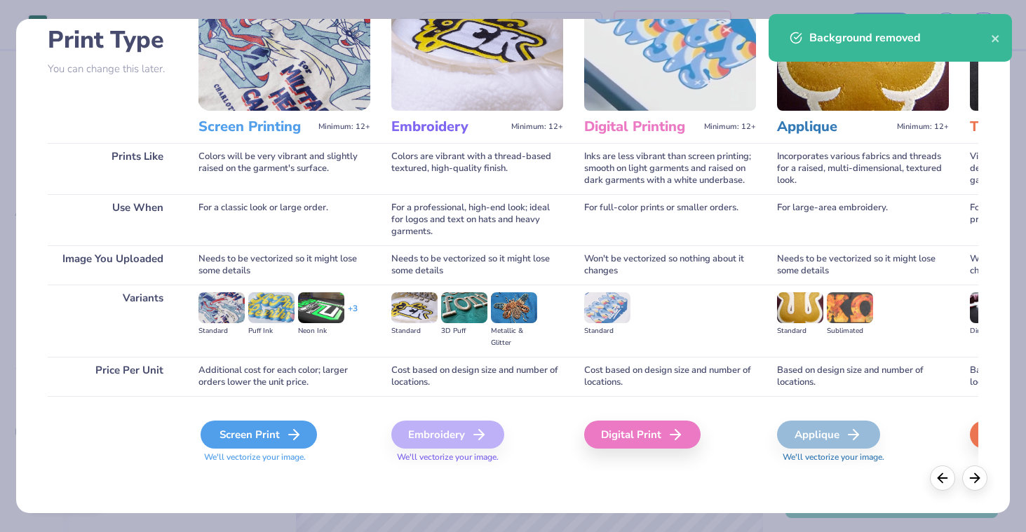
click at [252, 440] on div "Screen Print" at bounding box center [258, 435] width 116 height 28
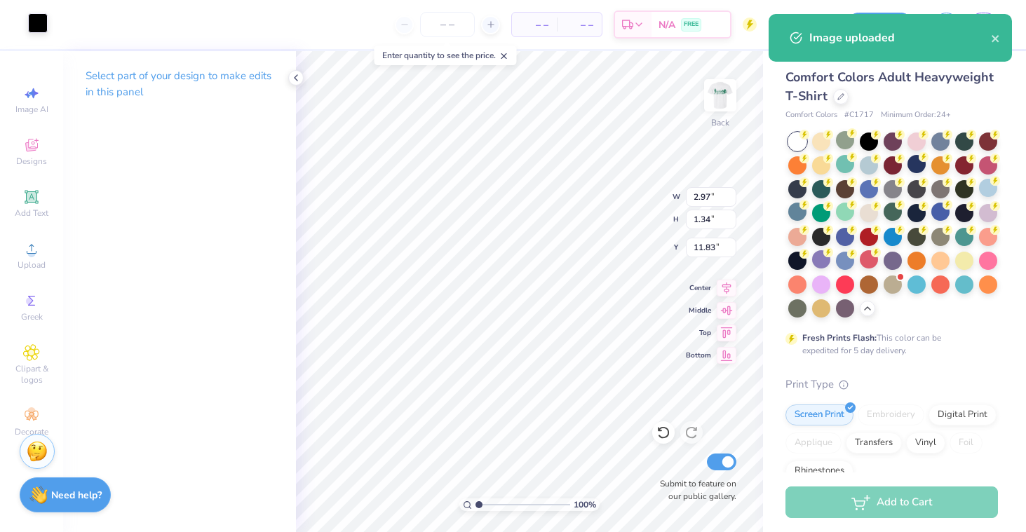
click at [39, 22] on div at bounding box center [38, 23] width 20 height 20
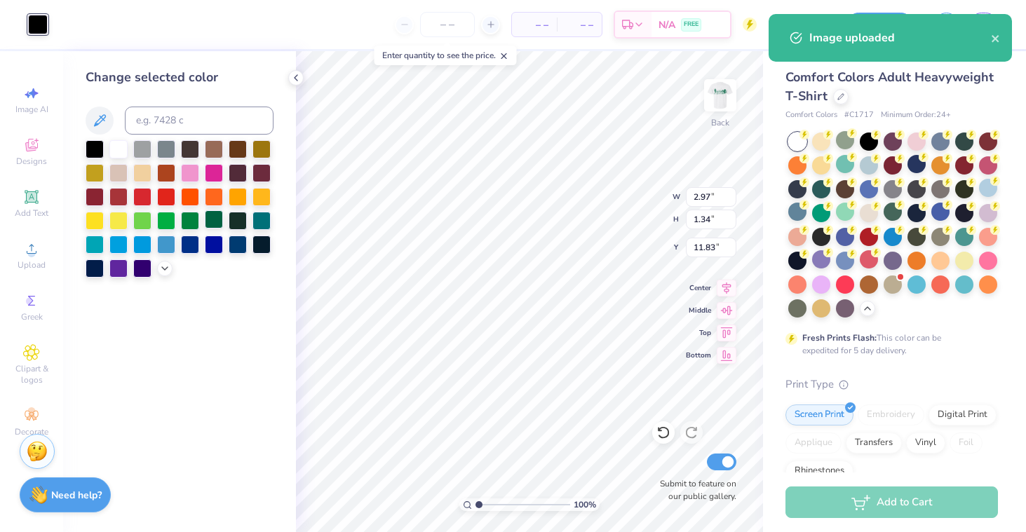
click at [215, 221] on div at bounding box center [214, 219] width 18 height 18
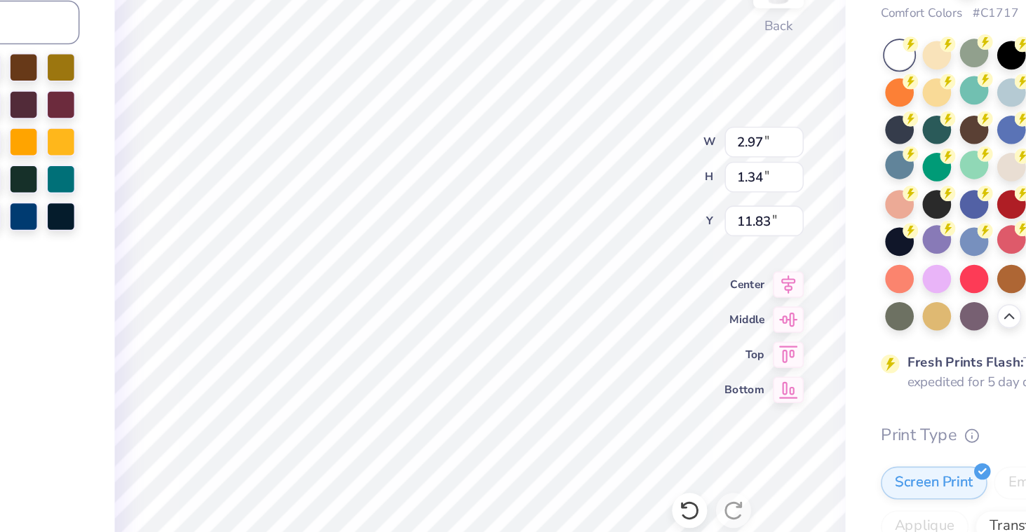
type input "1.26"
type input "0.57"
type input "5.71"
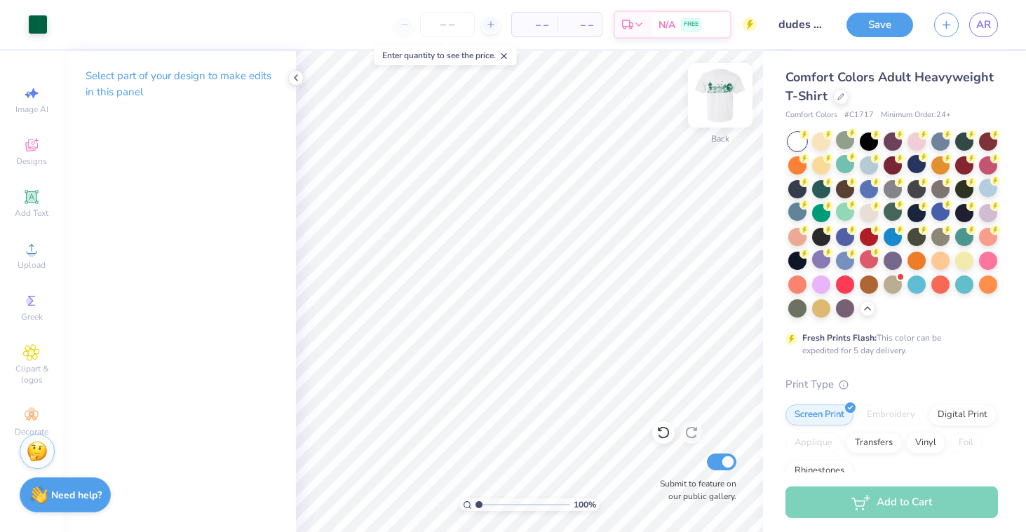
click at [726, 88] on img at bounding box center [720, 95] width 56 height 56
click at [726, 88] on img at bounding box center [720, 95] width 28 height 28
click at [720, 104] on img at bounding box center [720, 95] width 56 height 56
click at [720, 104] on img at bounding box center [720, 95] width 28 height 28
click at [718, 102] on img at bounding box center [720, 95] width 56 height 56
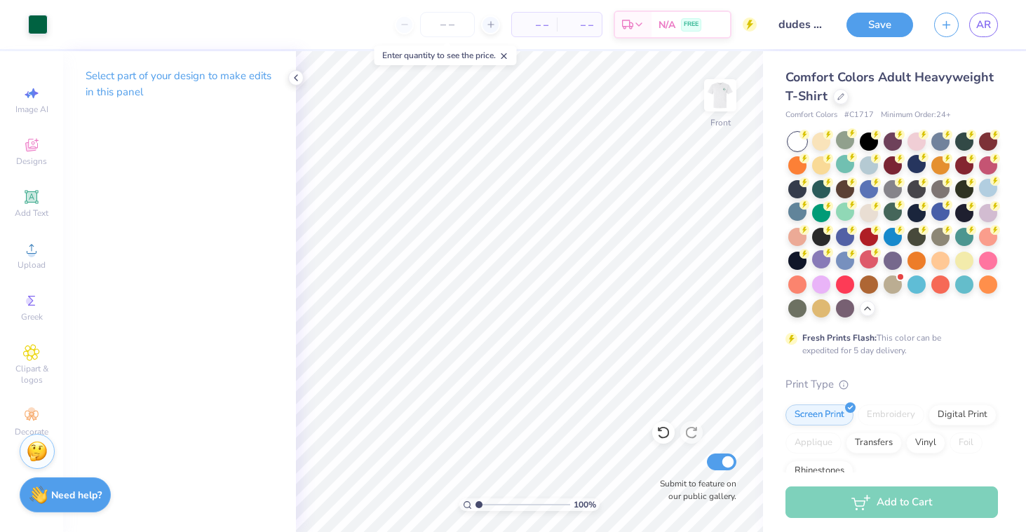
click at [718, 102] on img at bounding box center [720, 95] width 28 height 28
click at [434, 30] on input "number" at bounding box center [447, 24] width 55 height 25
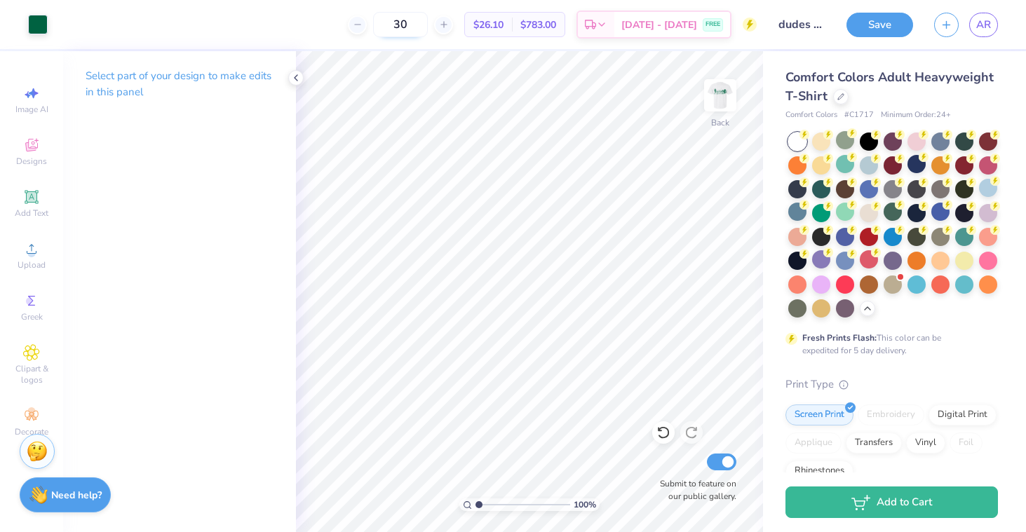
type input "3"
click at [299, 82] on icon at bounding box center [295, 77] width 11 height 11
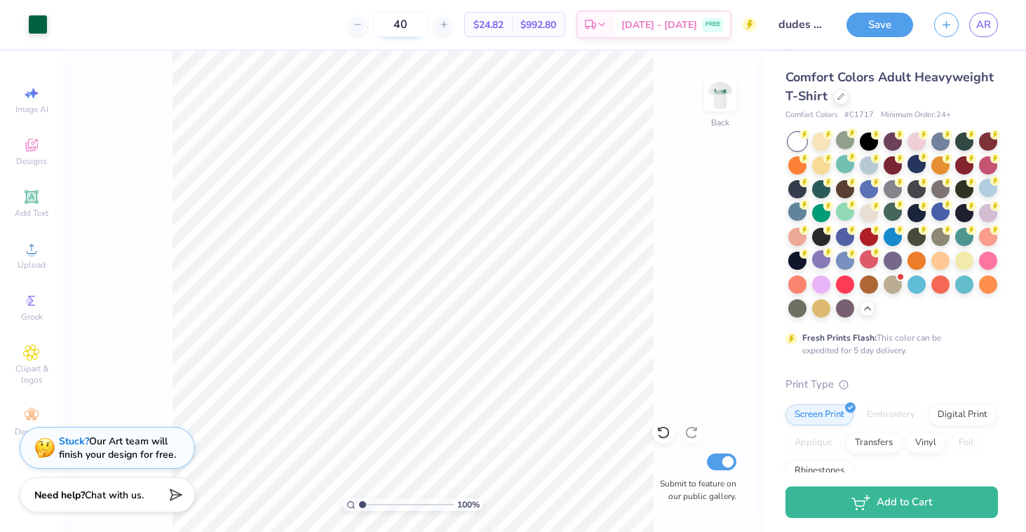
click at [428, 24] on input "40" at bounding box center [400, 24] width 55 height 25
type input "4"
type input "30"
click at [842, 140] on div at bounding box center [845, 140] width 18 height 18
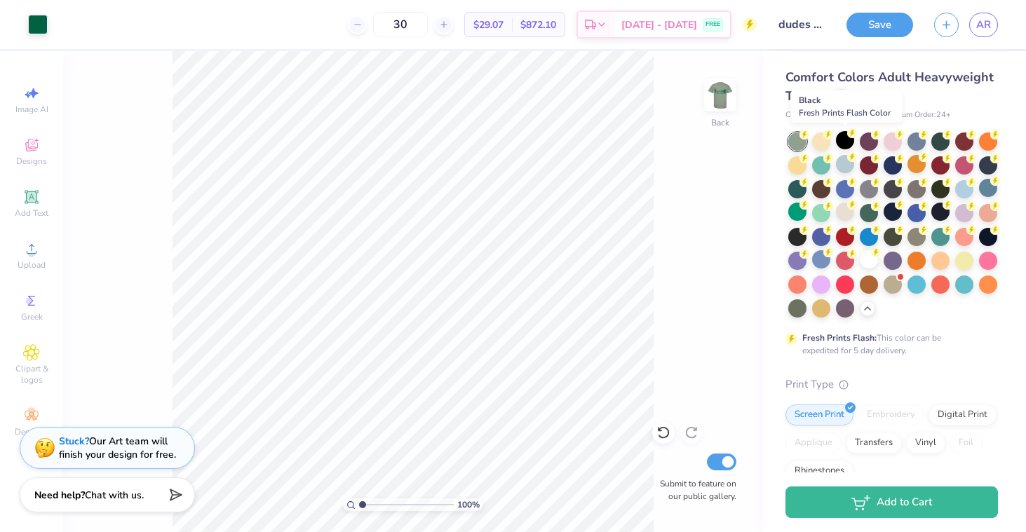
click at [842, 140] on div at bounding box center [845, 140] width 18 height 18
click at [865, 259] on div at bounding box center [868, 259] width 18 height 18
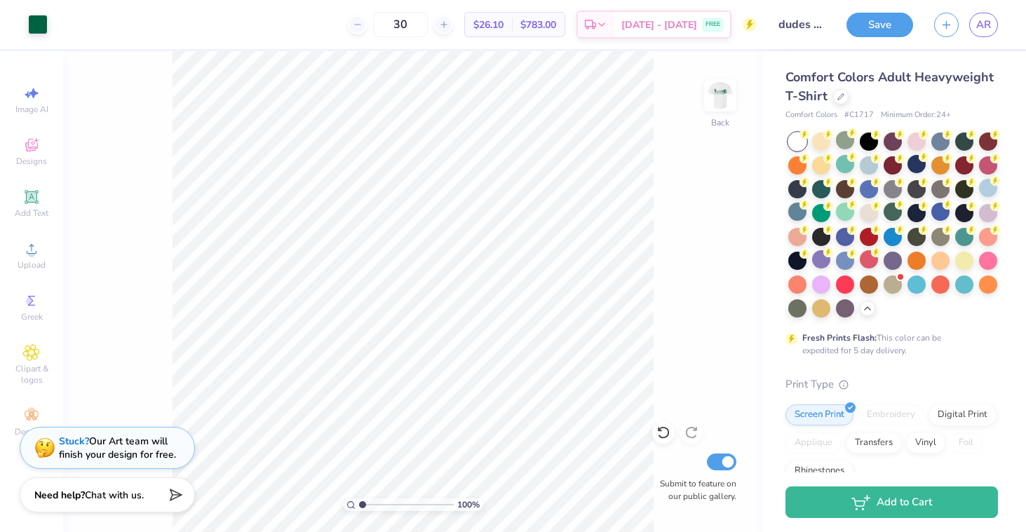
click at [702, 229] on div "100 % Back Submit to feature on our public gallery." at bounding box center [413, 291] width 700 height 481
click at [715, 83] on img at bounding box center [720, 95] width 56 height 56
click at [713, 121] on img at bounding box center [720, 95] width 56 height 56
click at [720, 94] on img at bounding box center [720, 95] width 56 height 56
click at [720, 94] on img at bounding box center [720, 95] width 28 height 28
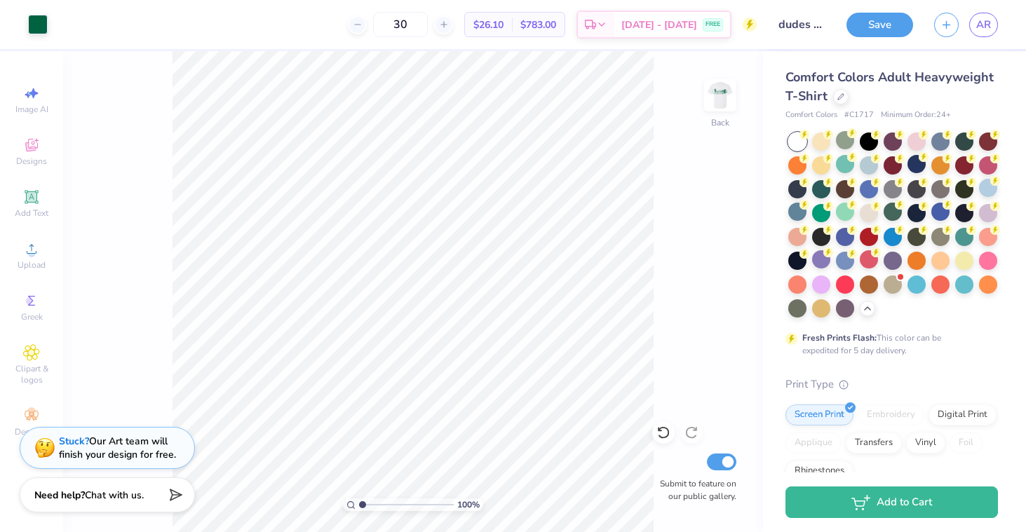
click at [665, 254] on div "100 % Back Submit to feature on our public gallery." at bounding box center [413, 291] width 700 height 481
click at [865, 216] on div at bounding box center [868, 212] width 18 height 18
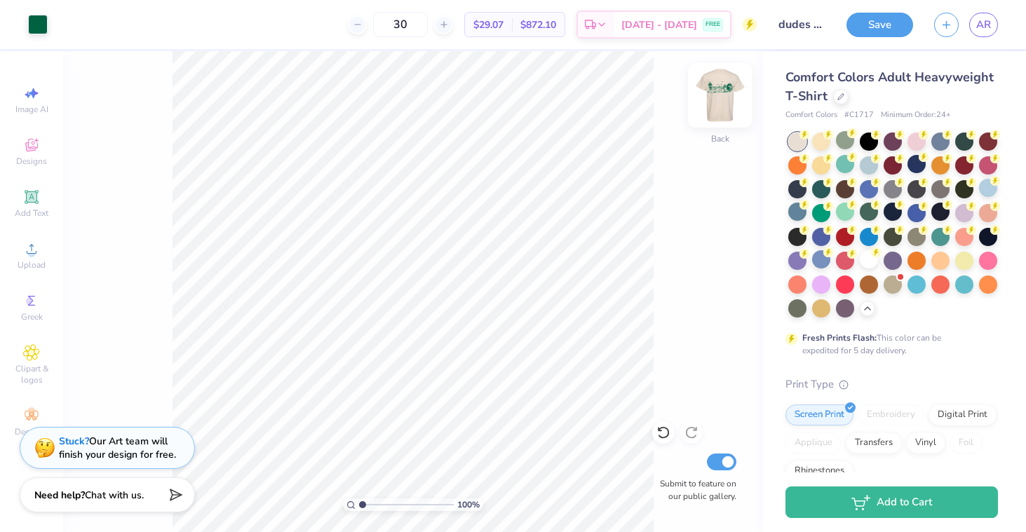
click at [707, 85] on img at bounding box center [720, 95] width 56 height 56
click at [707, 85] on img at bounding box center [720, 95] width 28 height 28
click at [718, 84] on img at bounding box center [720, 95] width 56 height 56
click at [718, 84] on img at bounding box center [720, 95] width 28 height 28
click at [875, 21] on button "Save" at bounding box center [879, 23] width 67 height 25
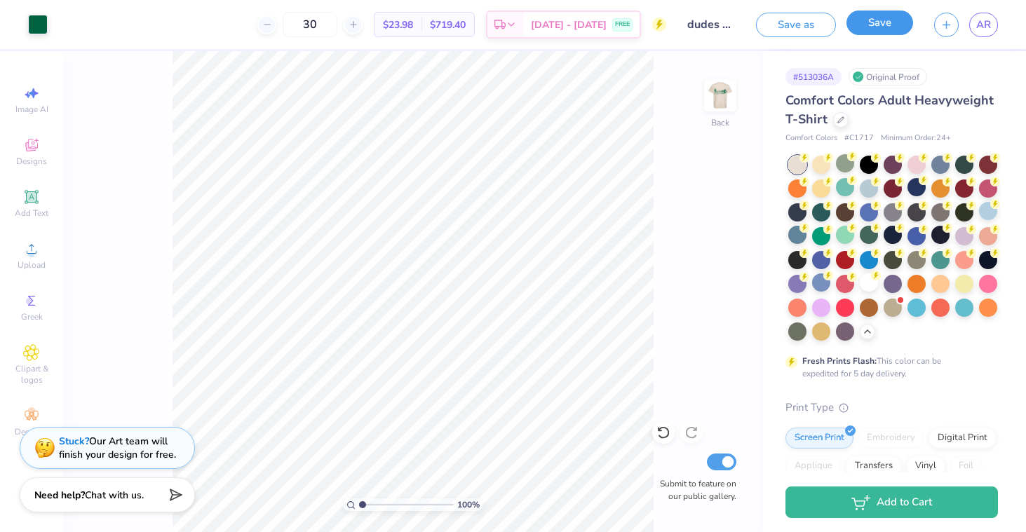
click at [881, 21] on button "Save" at bounding box center [879, 23] width 67 height 25
